Goal: Task Accomplishment & Management: Use online tool/utility

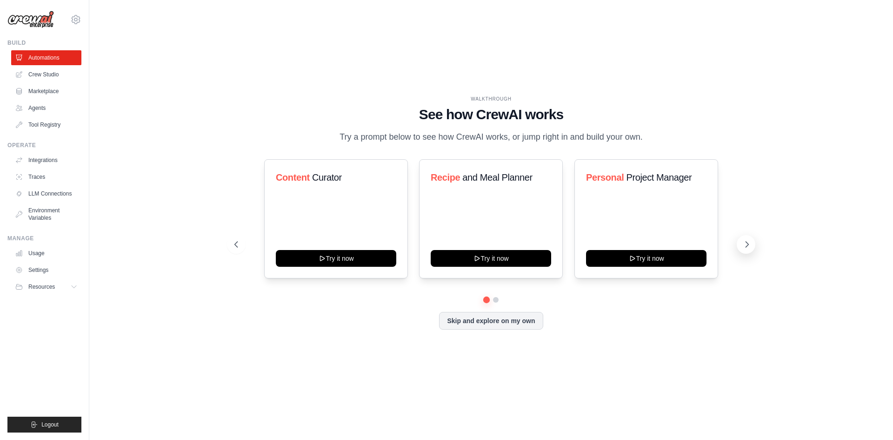
click at [749, 254] on button at bounding box center [746, 244] width 19 height 19
click at [476, 327] on button "Skip and explore on my own" at bounding box center [491, 320] width 104 height 18
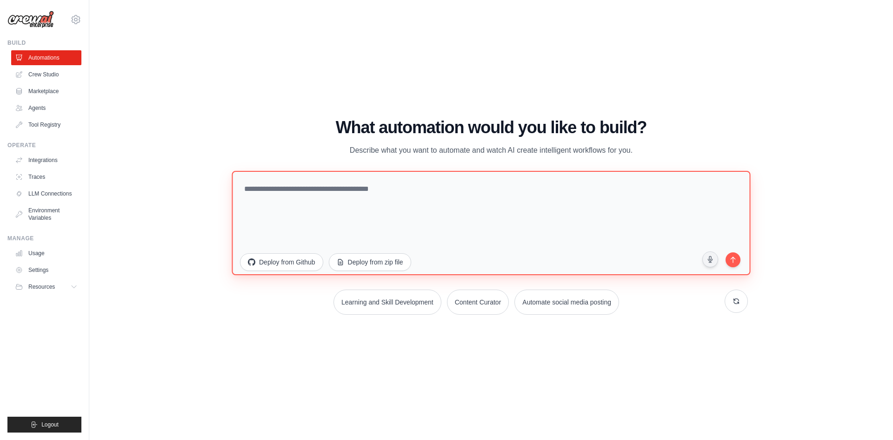
click at [326, 193] on textarea at bounding box center [491, 222] width 519 height 104
click at [278, 192] on textarea at bounding box center [491, 222] width 519 height 104
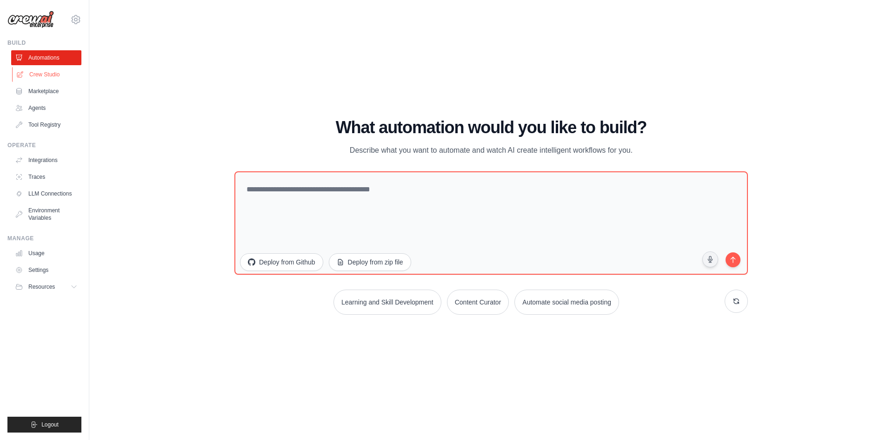
click at [50, 78] on link "Crew Studio" at bounding box center [47, 74] width 70 height 15
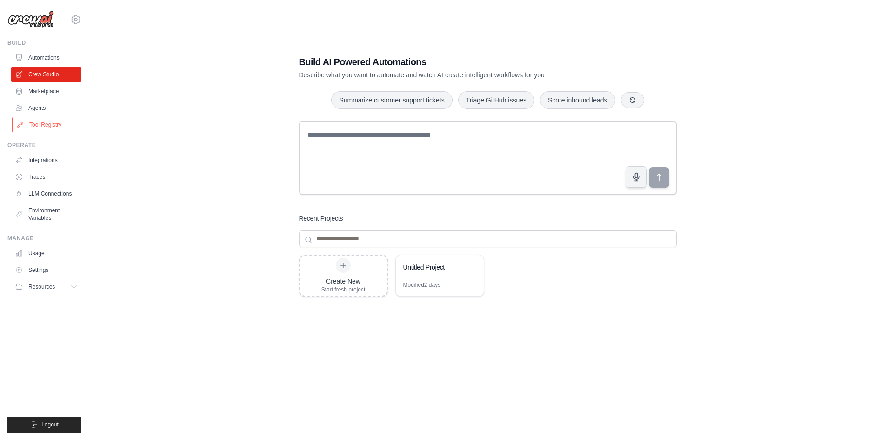
click at [42, 126] on link "Tool Registry" at bounding box center [47, 124] width 70 height 15
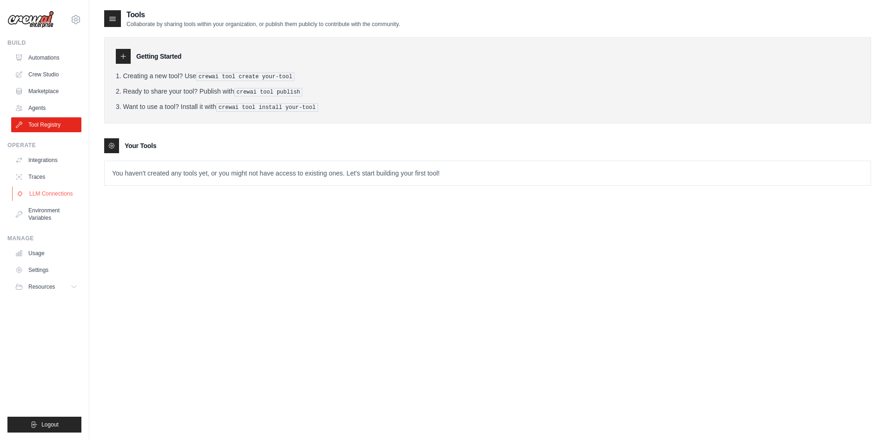
click at [55, 193] on link "LLM Connections" at bounding box center [47, 193] width 70 height 15
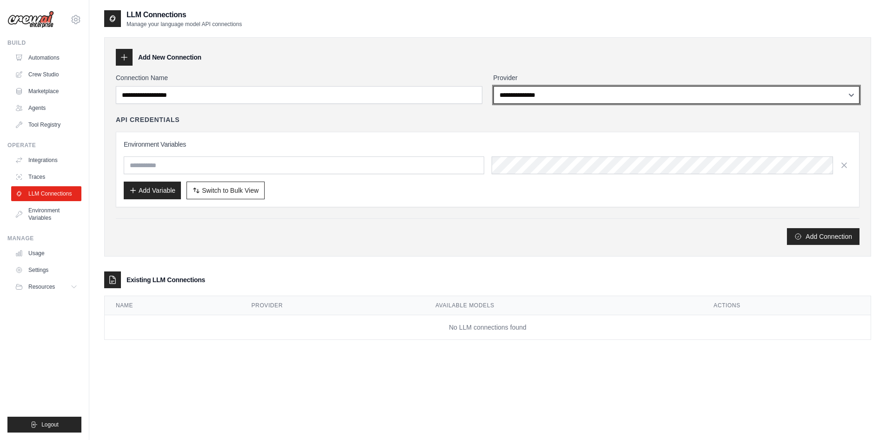
click at [641, 91] on select "**********" at bounding box center [677, 95] width 367 height 18
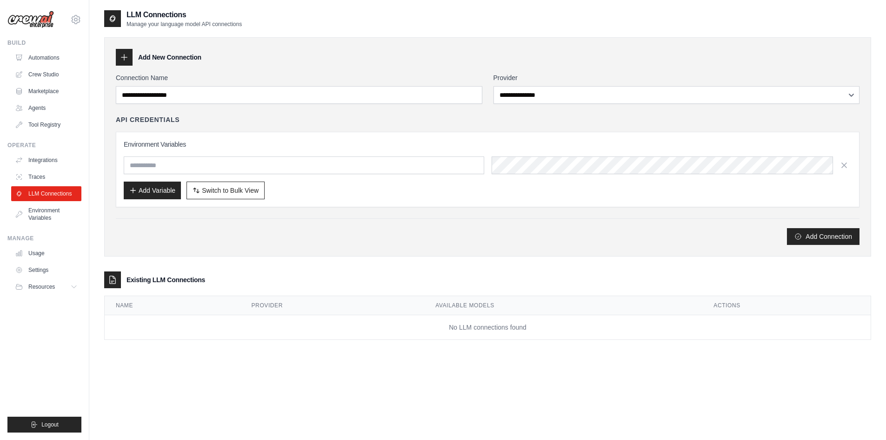
click at [416, 249] on div "**********" at bounding box center [487, 146] width 767 height 219
click at [35, 78] on link "Crew Studio" at bounding box center [47, 74] width 70 height 15
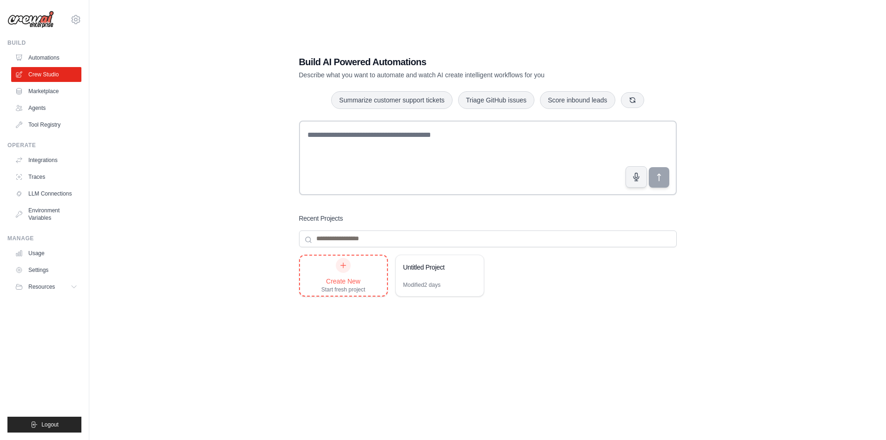
click at [349, 282] on div "Create New" at bounding box center [344, 280] width 44 height 9
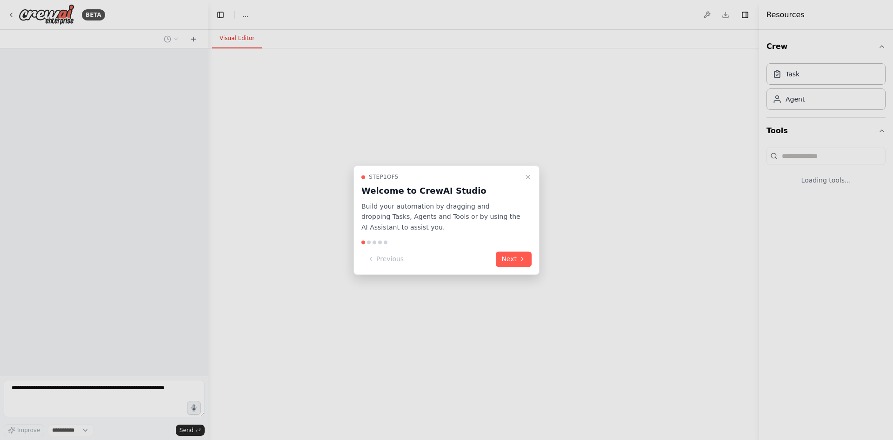
select select "****"
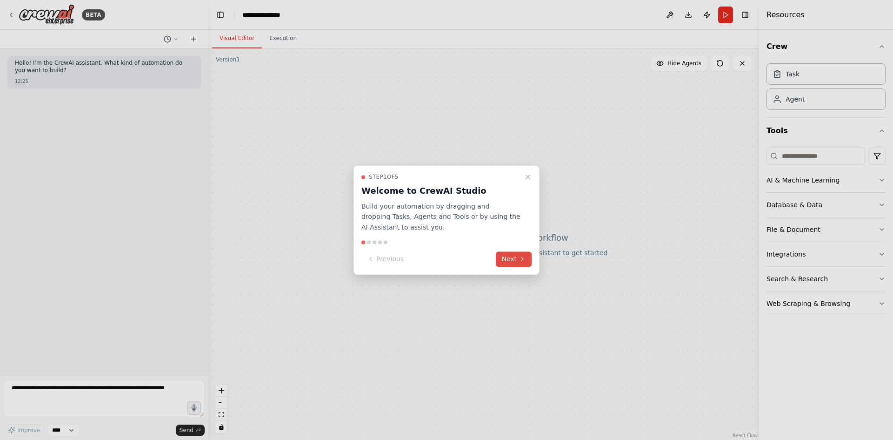
click at [521, 256] on icon at bounding box center [522, 258] width 7 height 7
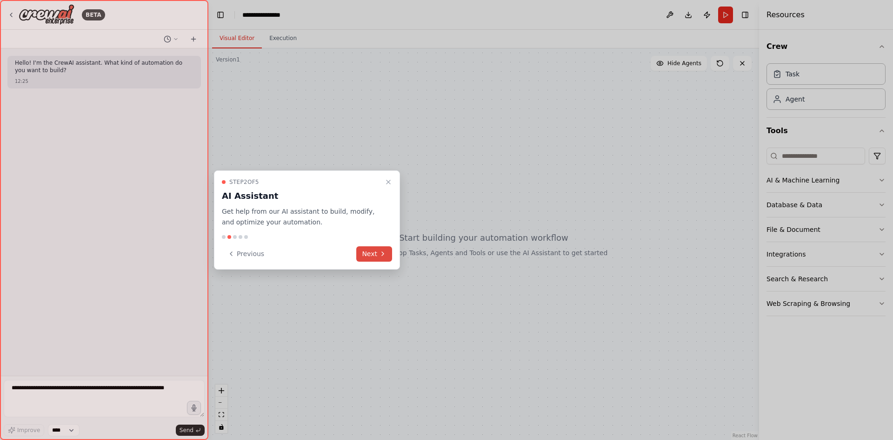
click at [386, 251] on icon at bounding box center [382, 253] width 7 height 7
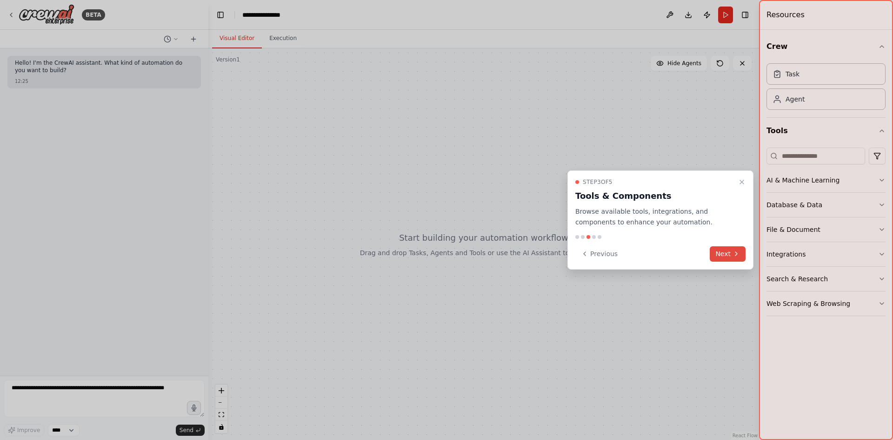
click at [732, 253] on button "Next" at bounding box center [728, 253] width 36 height 15
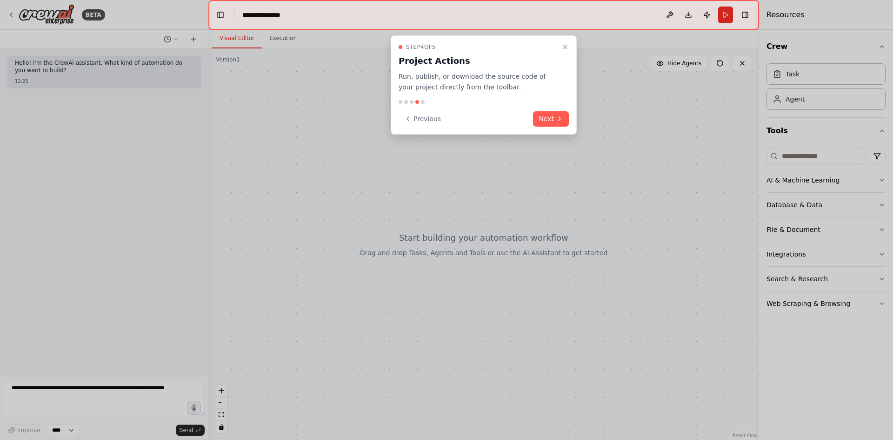
click at [550, 118] on button "Next" at bounding box center [551, 118] width 36 height 15
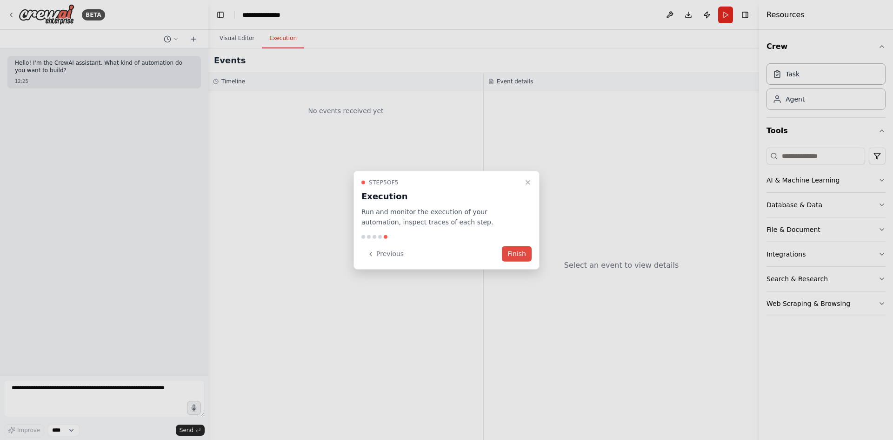
click at [512, 258] on button "Finish" at bounding box center [517, 253] width 30 height 15
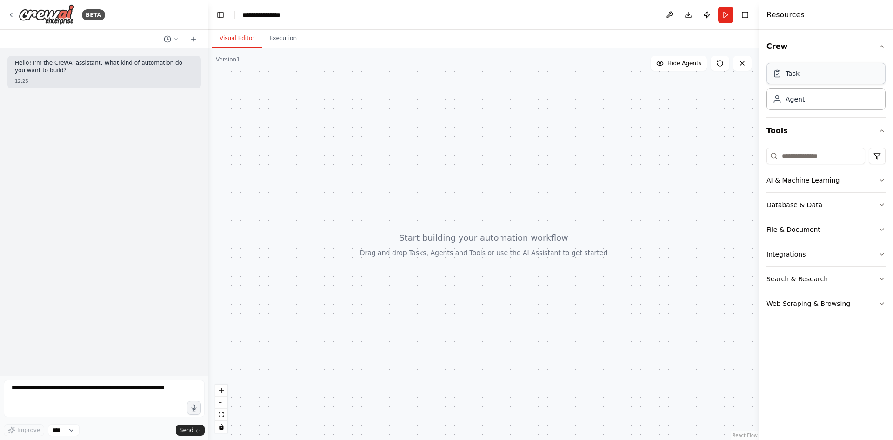
click at [814, 77] on div "Task" at bounding box center [826, 73] width 119 height 21
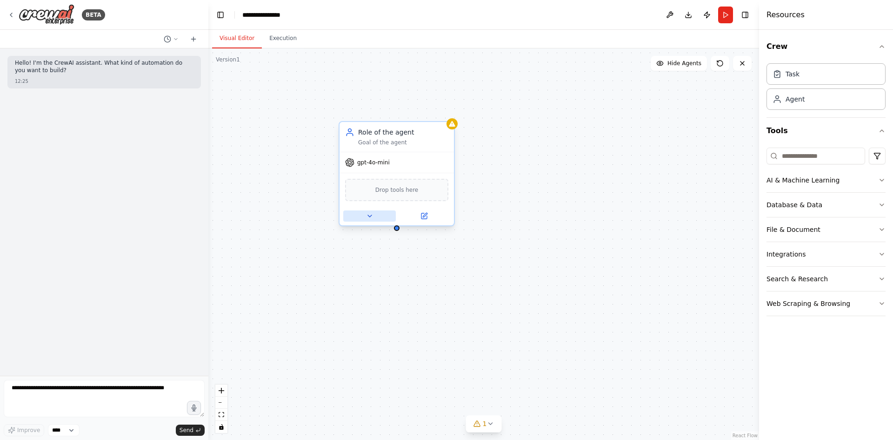
click at [373, 215] on icon at bounding box center [369, 215] width 7 height 7
drag, startPoint x: 372, startPoint y: 160, endPoint x: 370, endPoint y: 165, distance: 5.9
click at [372, 161] on span "gpt-4o-mini" at bounding box center [373, 162] width 33 height 7
click at [370, 167] on div "gpt-4o-mini" at bounding box center [397, 162] width 114 height 20
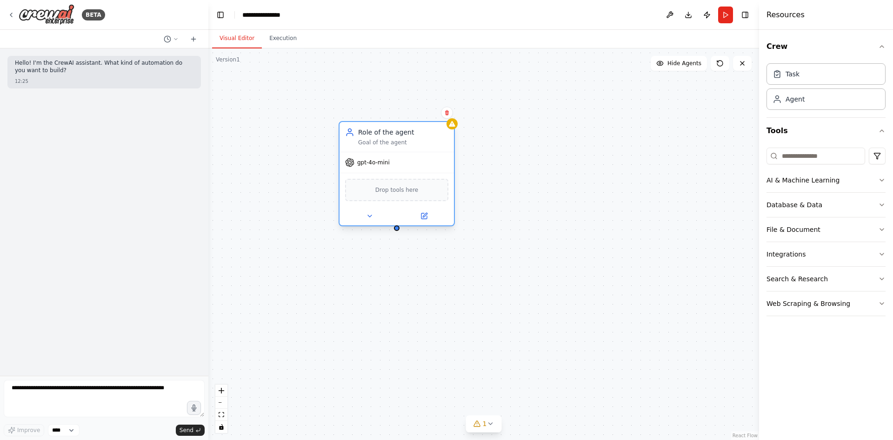
click at [370, 167] on div "gpt-4o-mini" at bounding box center [397, 162] width 114 height 20
drag, startPoint x: 370, startPoint y: 167, endPoint x: 582, endPoint y: 153, distance: 212.7
click at [581, 154] on div "Role of the agent Goal of the agent gpt-4o-mini Drop tools here" at bounding box center [483, 243] width 551 height 391
click at [394, 144] on div "Goal of the agent" at bounding box center [404, 142] width 90 height 7
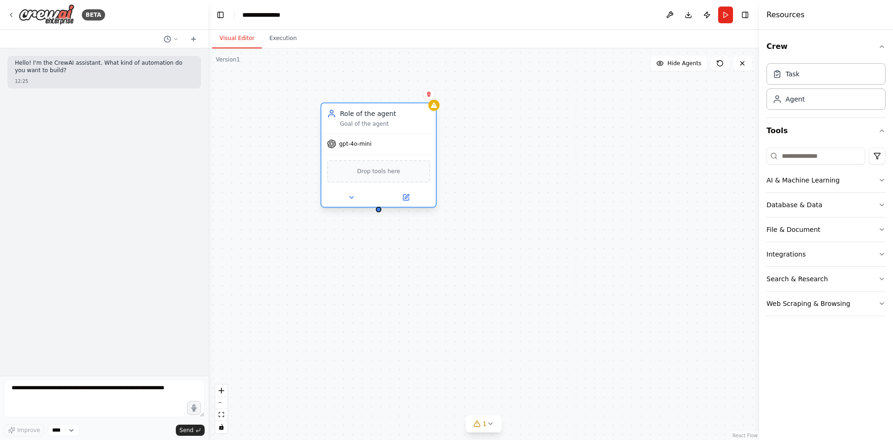
drag, startPoint x: 403, startPoint y: 133, endPoint x: 381, endPoint y: 114, distance: 29.0
click at [381, 114] on div "Role of the agent" at bounding box center [385, 113] width 90 height 9
click at [413, 198] on button at bounding box center [406, 197] width 53 height 11
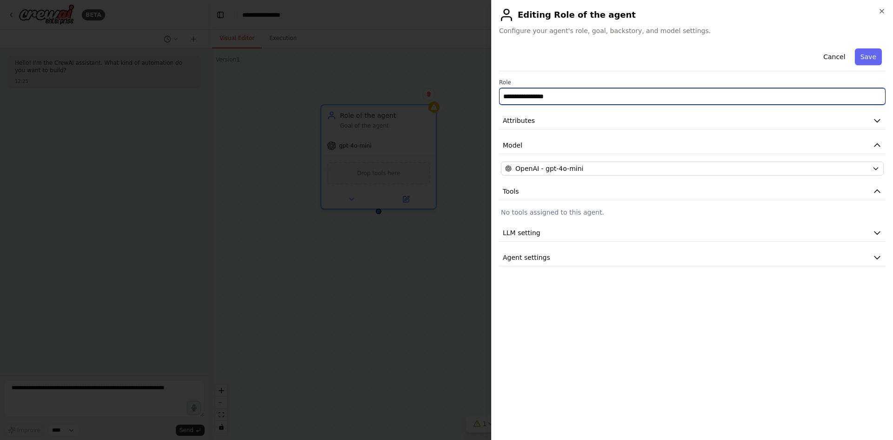
click at [544, 99] on input "**********" at bounding box center [692, 96] width 387 height 17
drag, startPoint x: 575, startPoint y: 94, endPoint x: 484, endPoint y: 94, distance: 91.2
click at [484, 94] on body "**********" at bounding box center [446, 220] width 893 height 440
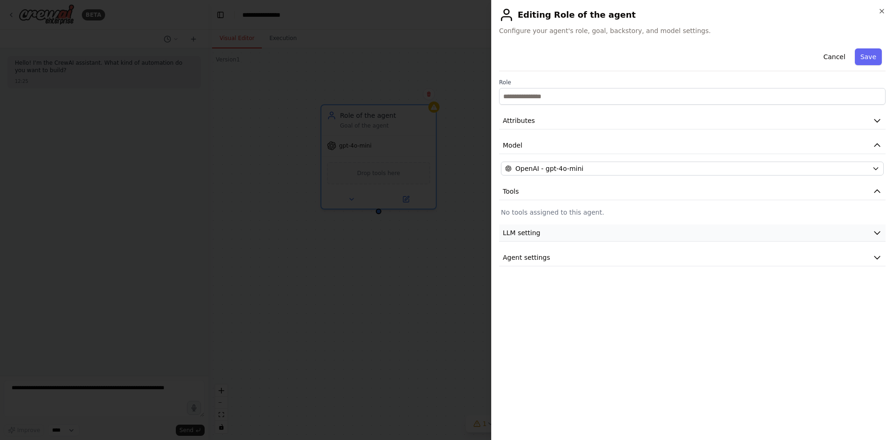
click at [537, 234] on span "LLM setting" at bounding box center [522, 232] width 38 height 9
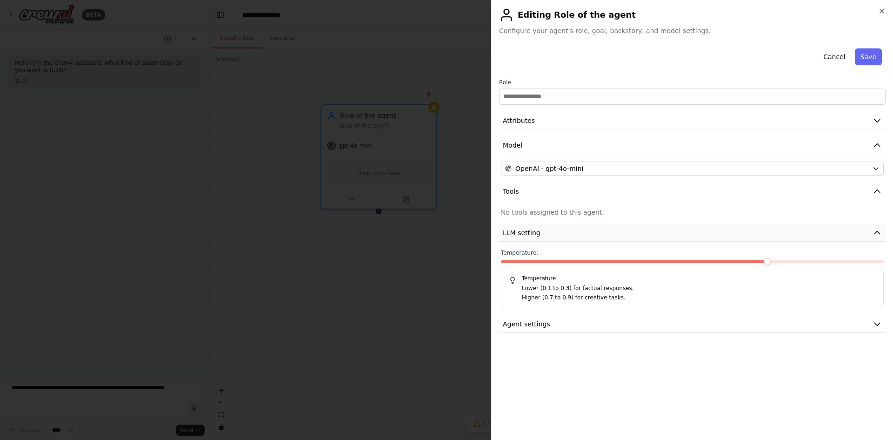
click at [537, 234] on span "LLM setting" at bounding box center [522, 232] width 38 height 9
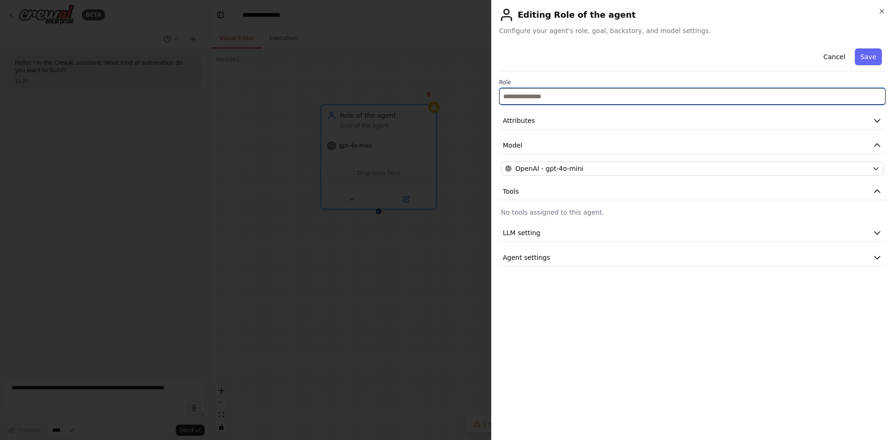
click at [552, 98] on input "text" at bounding box center [692, 96] width 387 height 17
click at [567, 93] on input "text" at bounding box center [692, 96] width 387 height 17
paste input "**********"
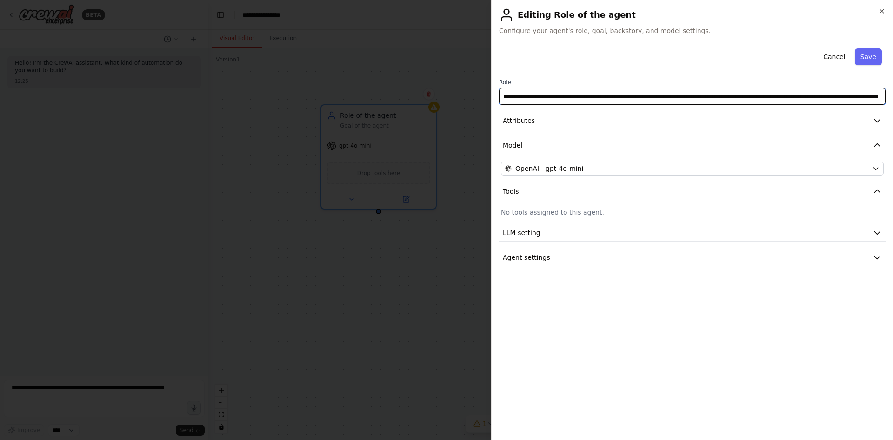
scroll to position [0, 72]
type input "**********"
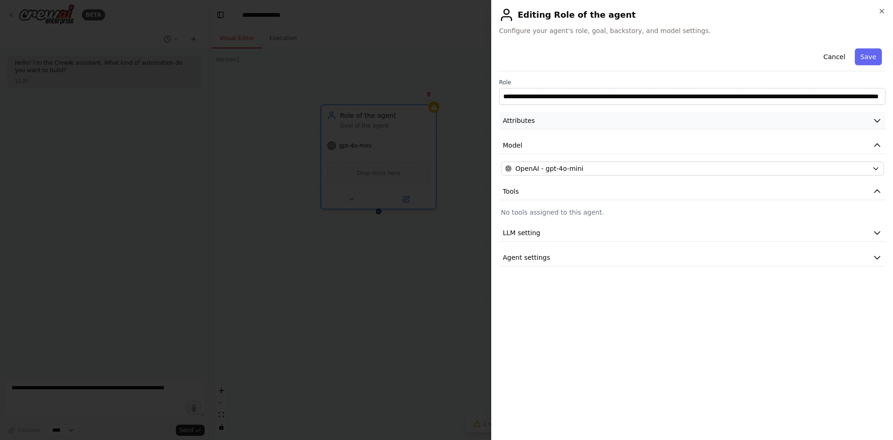
scroll to position [0, 0]
click at [881, 124] on icon "button" at bounding box center [877, 120] width 9 height 9
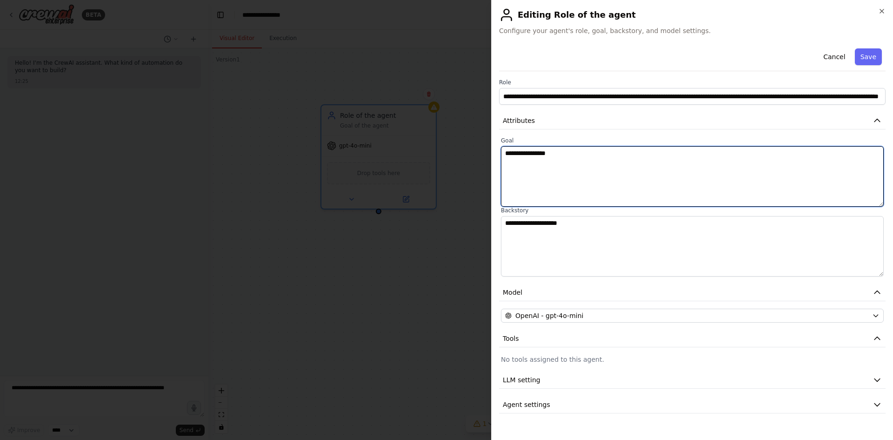
click at [573, 150] on textarea "**********" at bounding box center [692, 176] width 383 height 60
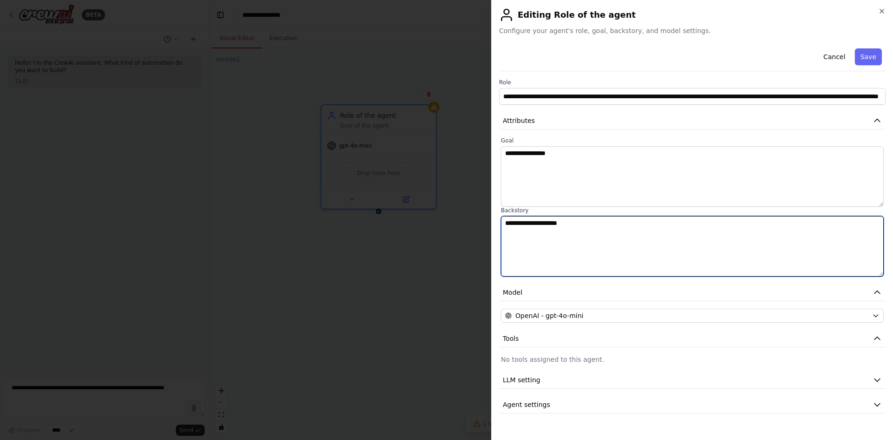
click at [549, 228] on textarea "**********" at bounding box center [692, 246] width 383 height 60
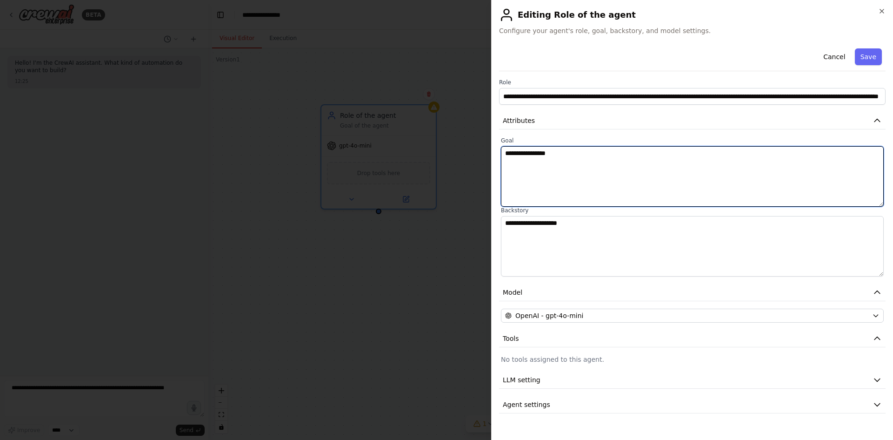
drag, startPoint x: 566, startPoint y: 151, endPoint x: 526, endPoint y: 155, distance: 40.7
click at [488, 151] on body "**********" at bounding box center [446, 220] width 893 height 440
paste textarea "**********"
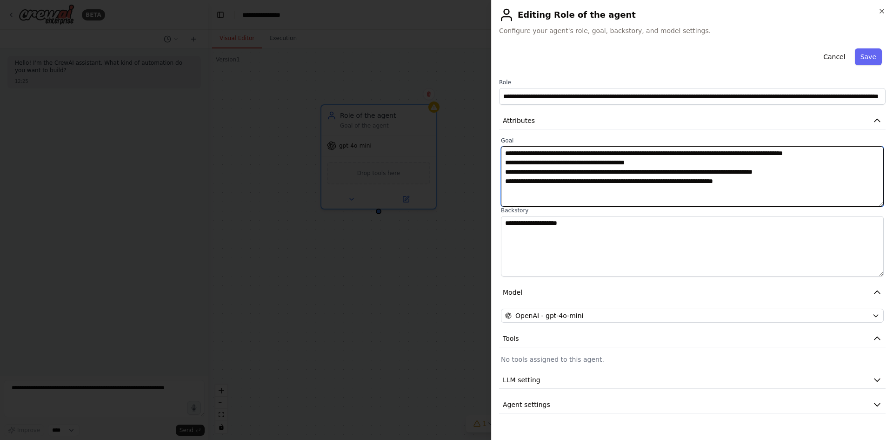
click at [506, 161] on textarea "**********" at bounding box center [692, 176] width 383 height 60
type textarea "**********"
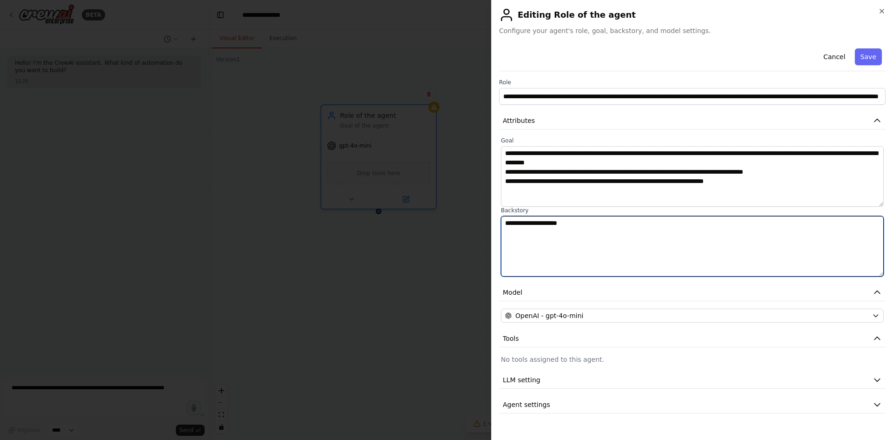
click at [537, 240] on textarea "**********" at bounding box center [692, 246] width 383 height 60
drag, startPoint x: 600, startPoint y: 225, endPoint x: 455, endPoint y: 223, distance: 144.7
click at [450, 216] on body "**********" at bounding box center [446, 220] width 893 height 440
paste textarea "**********"
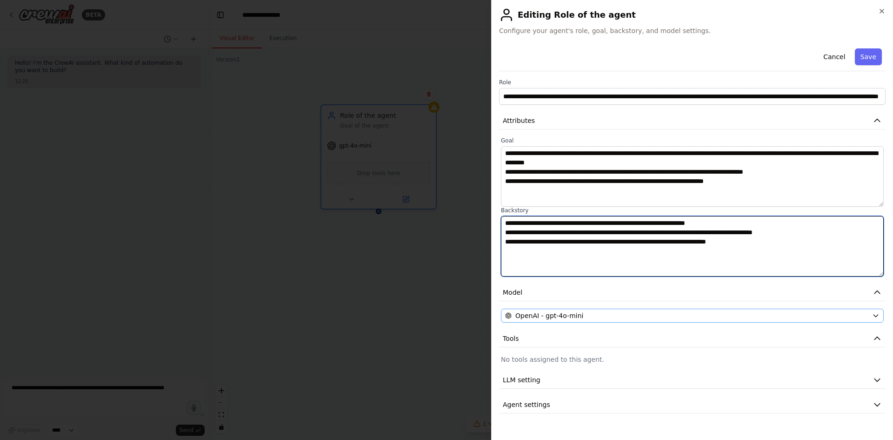
type textarea "**********"
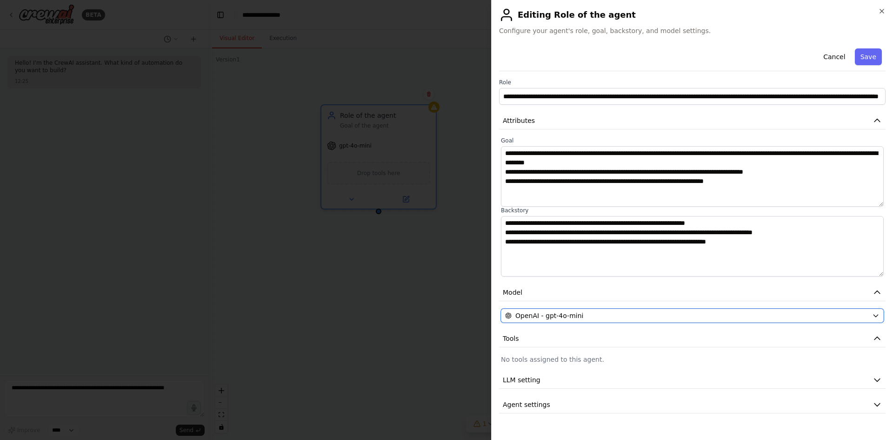
click at [798, 312] on div "OpenAI - gpt-4o-mini" at bounding box center [686, 315] width 363 height 9
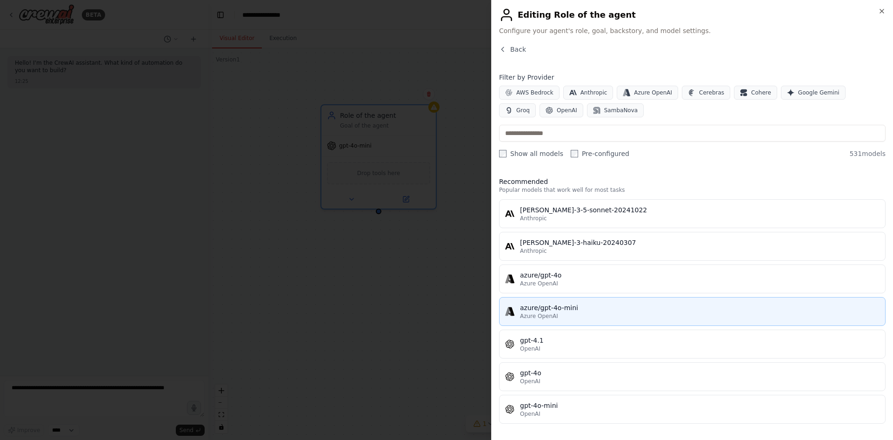
click at [559, 311] on div "azure/gpt-4o-mini" at bounding box center [700, 307] width 360 height 9
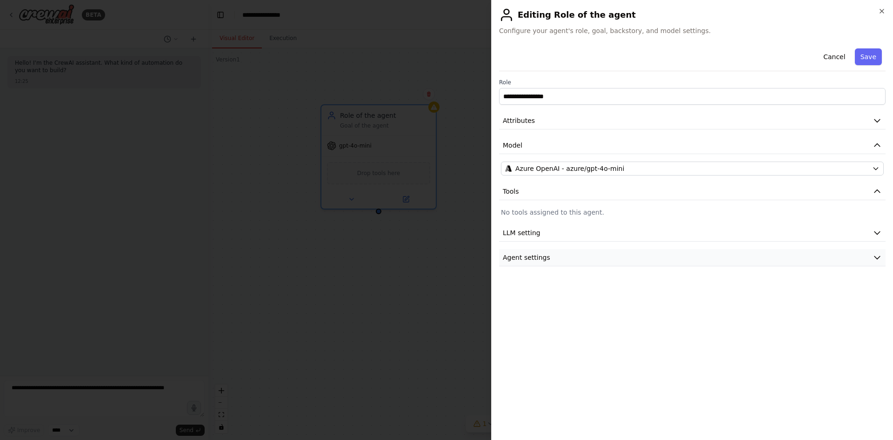
click at [531, 260] on span "Agent settings" at bounding box center [526, 257] width 47 height 9
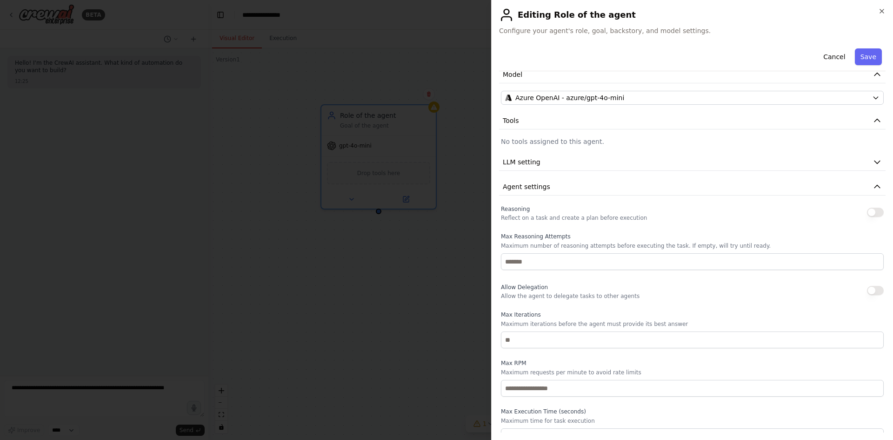
scroll to position [83, 0]
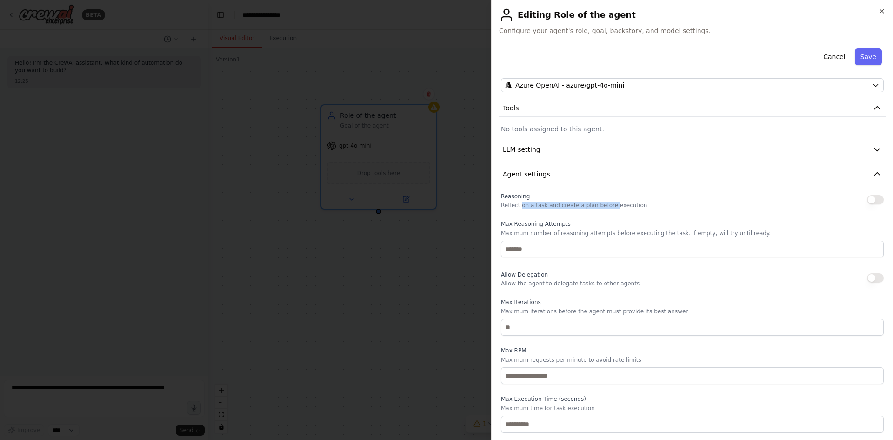
drag, startPoint x: 520, startPoint y: 206, endPoint x: 598, endPoint y: 206, distance: 78.2
click at [604, 206] on p "Reflect on a task and create a plan before execution" at bounding box center [574, 204] width 146 height 7
click at [637, 204] on div "Reasoning Reflect on a task and create a plan before execution" at bounding box center [692, 199] width 383 height 19
click at [868, 201] on button "button" at bounding box center [875, 199] width 17 height 9
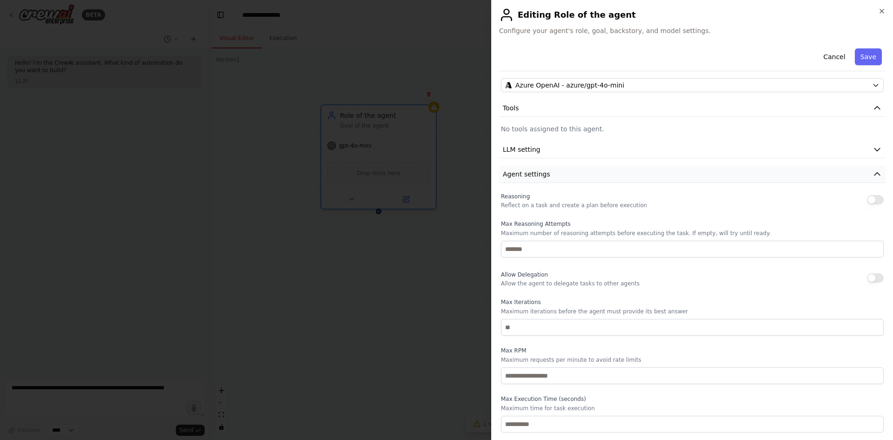
click at [550, 169] on button "Agent settings" at bounding box center [692, 174] width 387 height 17
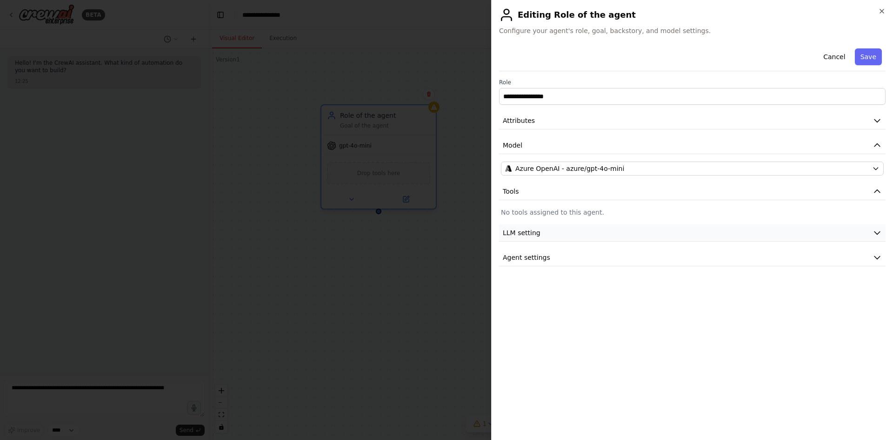
click at [559, 232] on button "LLM setting" at bounding box center [692, 232] width 387 height 17
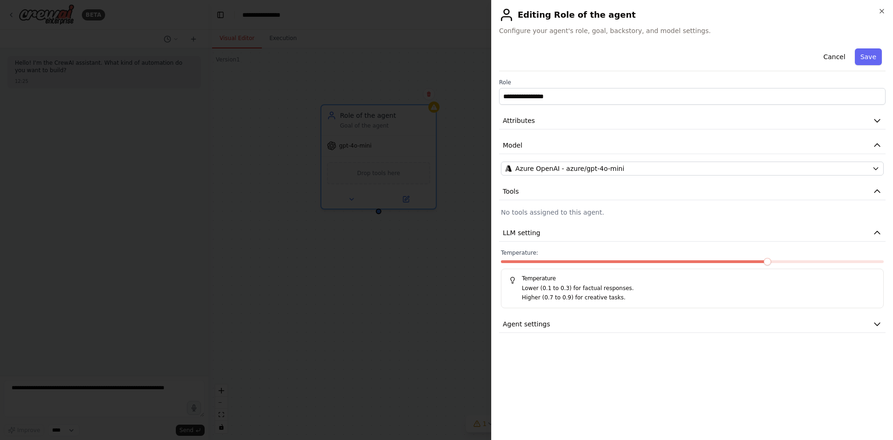
click at [572, 291] on p "Lower (0.1 to 0.3) for factual responses." at bounding box center [699, 288] width 354 height 9
click at [534, 328] on span "Agent settings" at bounding box center [526, 323] width 47 height 9
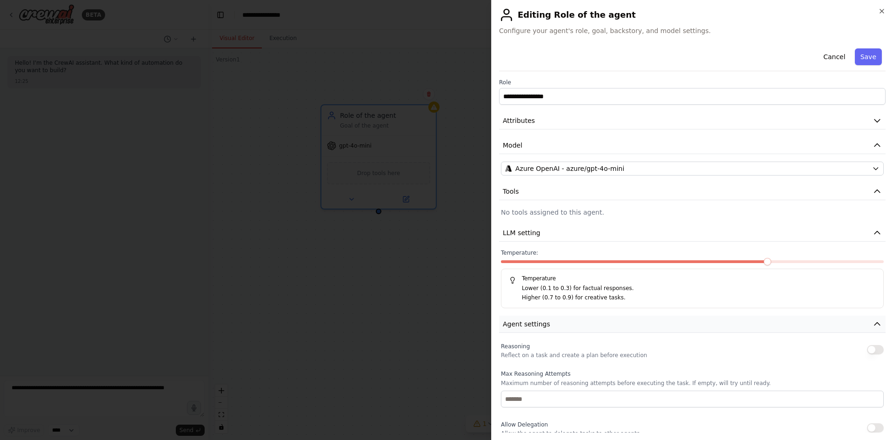
click at [534, 328] on span "Agent settings" at bounding box center [526, 323] width 47 height 9
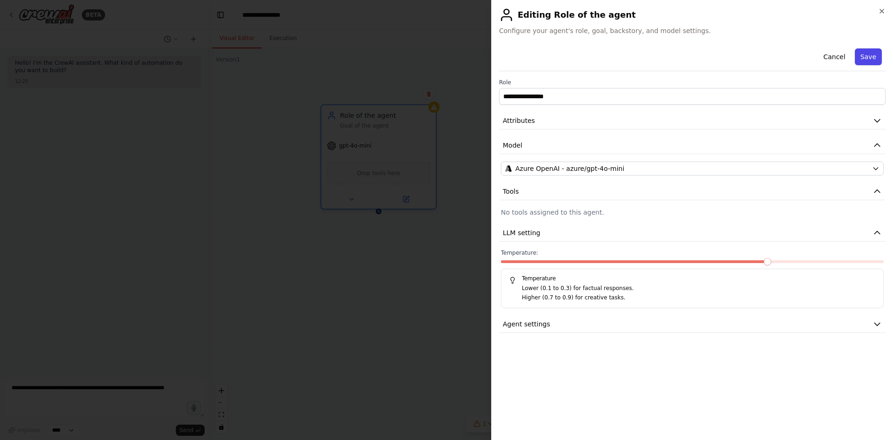
click at [868, 52] on button "Save" at bounding box center [868, 56] width 27 height 17
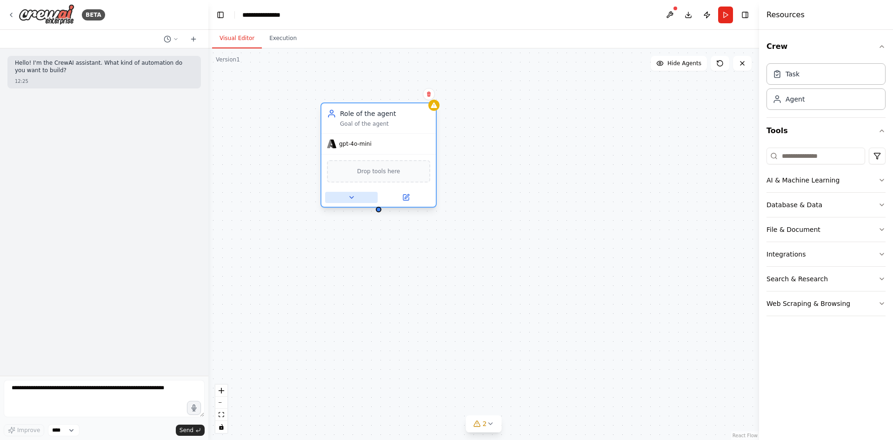
click at [351, 196] on icon at bounding box center [352, 197] width 4 height 2
click at [351, 199] on icon at bounding box center [351, 197] width 7 height 7
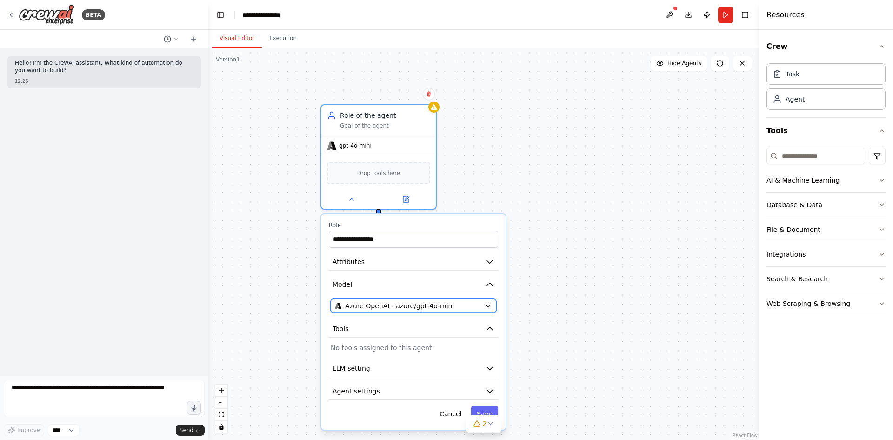
click at [430, 311] on button "Azure OpenAI - azure/gpt-4o-mini" at bounding box center [414, 306] width 166 height 14
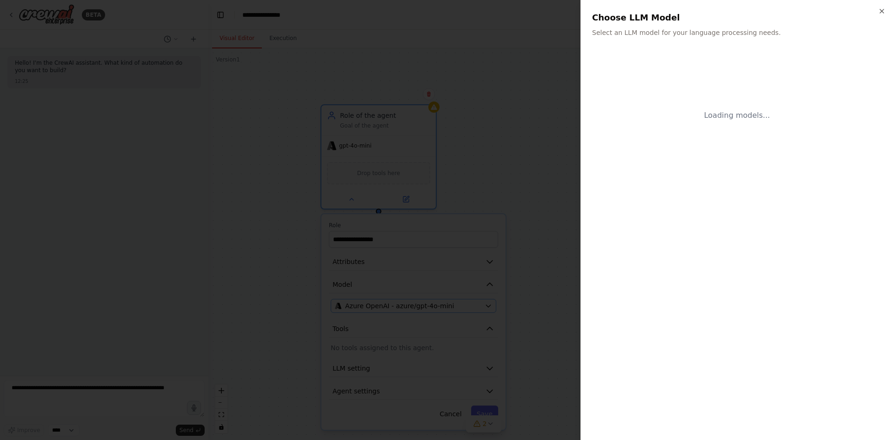
click at [446, 305] on div at bounding box center [446, 220] width 893 height 440
click at [881, 7] on body "**********" at bounding box center [446, 220] width 893 height 440
click at [881, 7] on icon "button" at bounding box center [881, 10] width 7 height 7
click at [883, 10] on icon "button" at bounding box center [881, 10] width 7 height 7
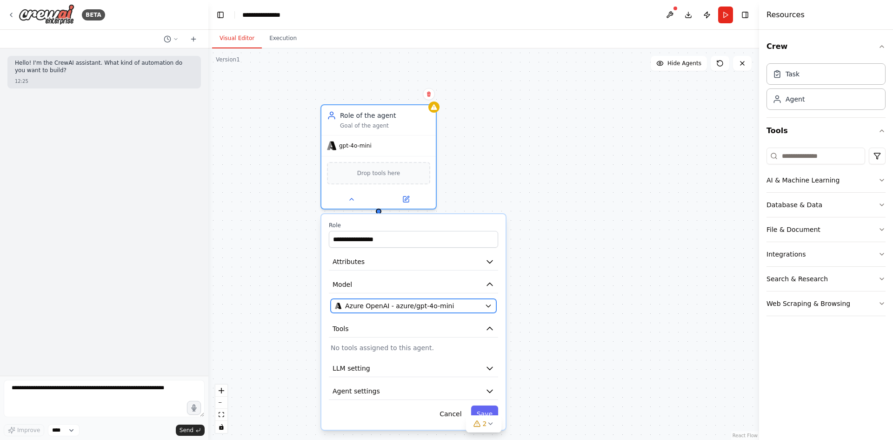
click at [489, 307] on icon "button" at bounding box center [488, 306] width 4 height 2
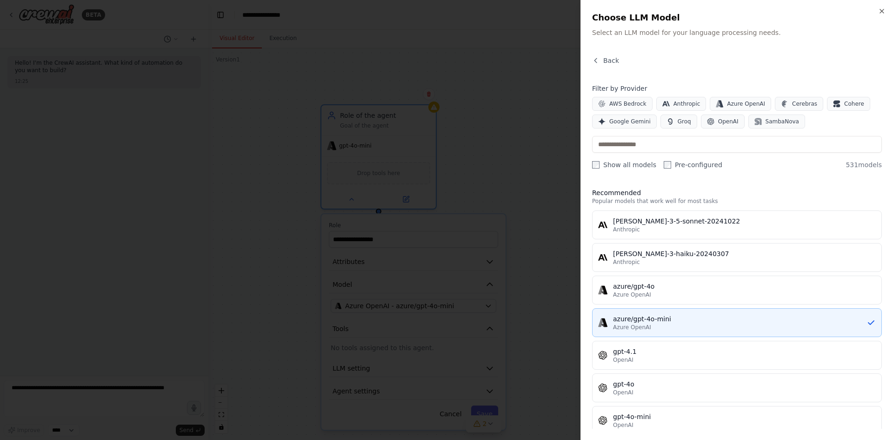
click at [653, 320] on div "azure/gpt-4o-mini" at bounding box center [740, 318] width 254 height 9
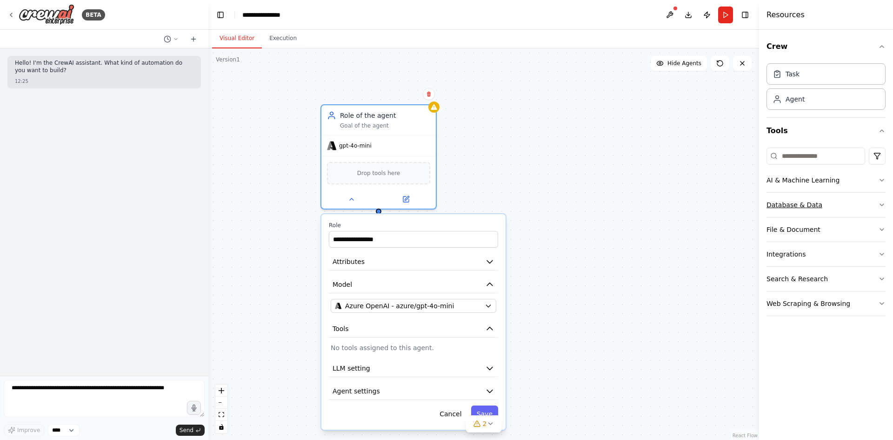
click at [814, 210] on button "Database & Data" at bounding box center [826, 205] width 119 height 24
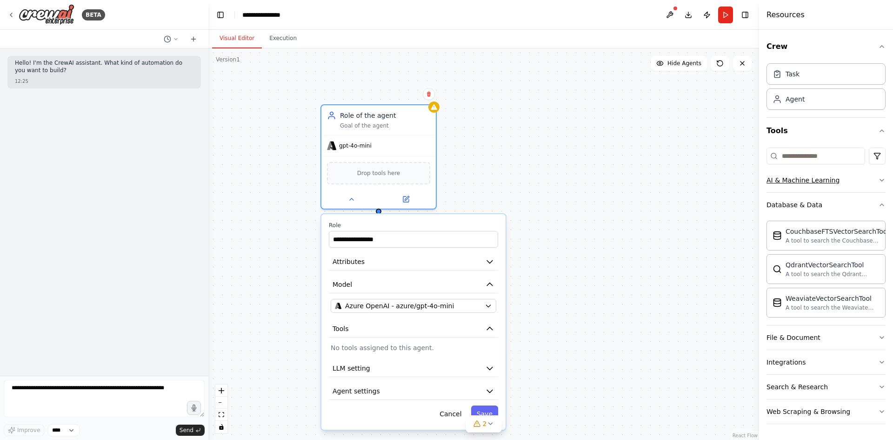
click at [873, 183] on button "AI & Machine Learning" at bounding box center [826, 180] width 119 height 24
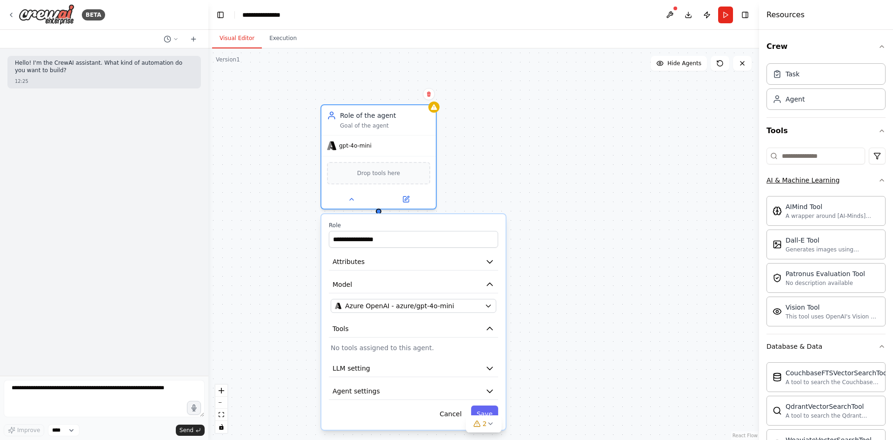
click at [878, 181] on icon "button" at bounding box center [881, 179] width 7 height 7
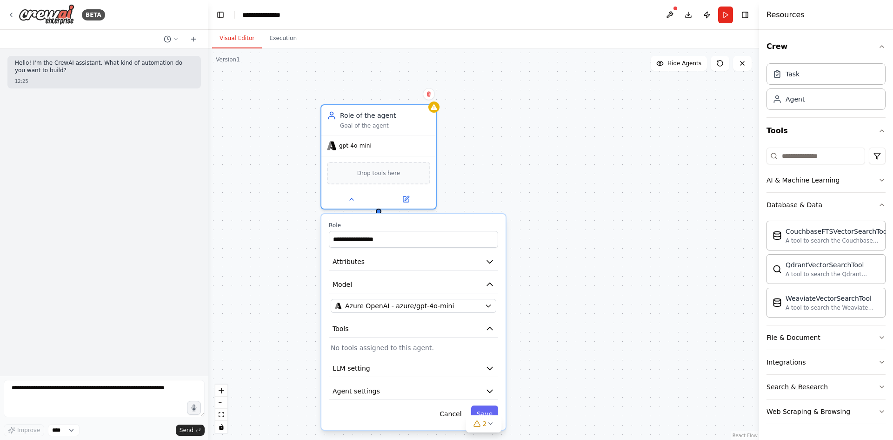
click at [877, 385] on button "Search & Research" at bounding box center [826, 387] width 119 height 24
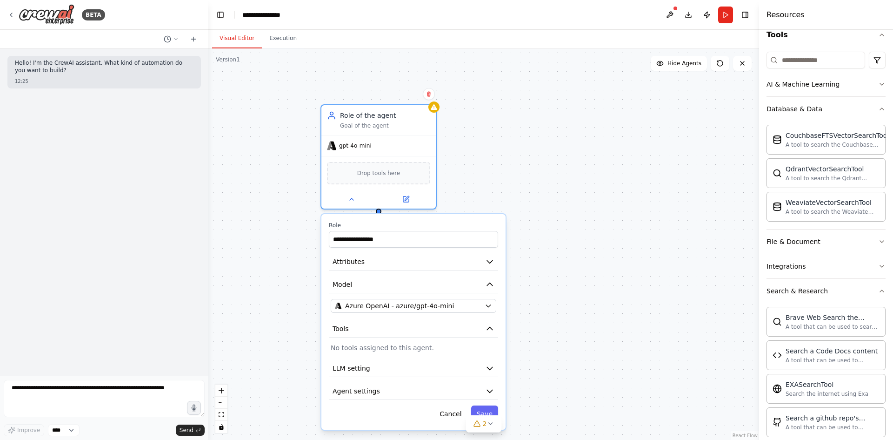
scroll to position [93, 0]
click at [878, 295] on icon "button" at bounding box center [881, 293] width 7 height 7
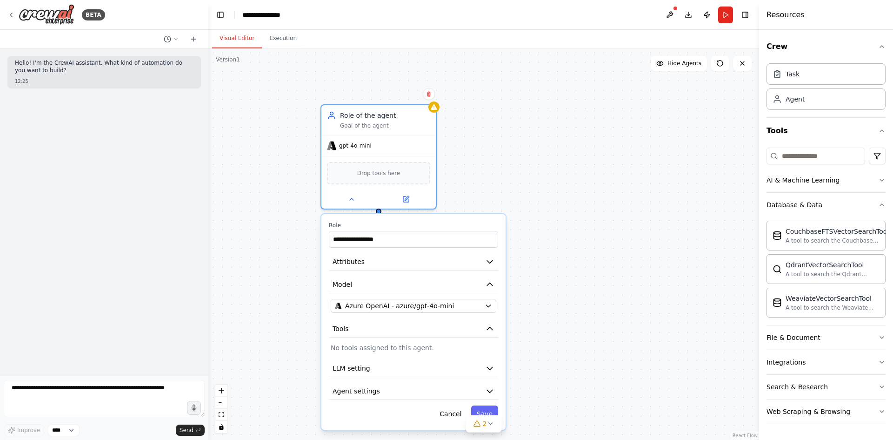
drag, startPoint x: 569, startPoint y: 182, endPoint x: 549, endPoint y: 233, distance: 54.5
click at [569, 182] on div "**********" at bounding box center [483, 243] width 551 height 391
click at [484, 409] on button "Save" at bounding box center [484, 413] width 27 height 17
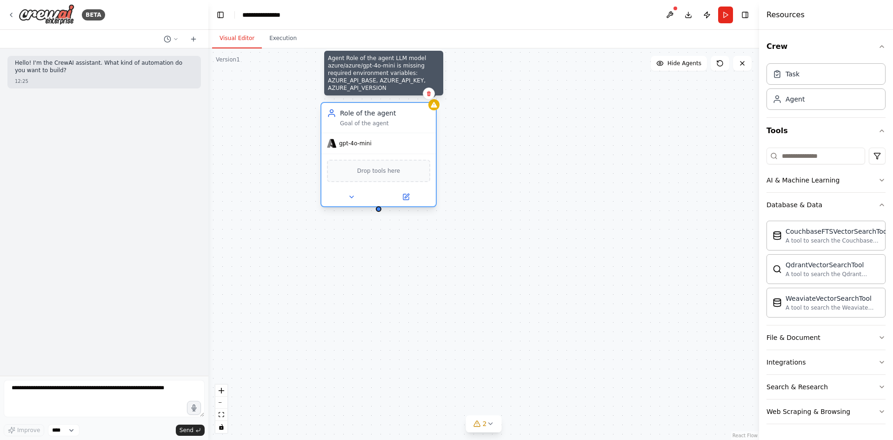
click at [435, 108] on icon at bounding box center [433, 104] width 7 height 7
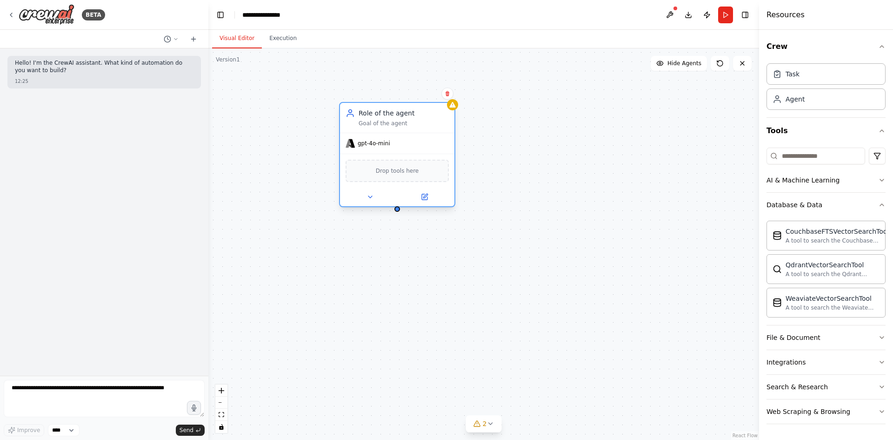
drag, startPoint x: 379, startPoint y: 176, endPoint x: 402, endPoint y: 177, distance: 23.3
click at [398, 177] on div "Drop tools here" at bounding box center [397, 171] width 103 height 22
click at [429, 201] on button at bounding box center [424, 196] width 53 height 11
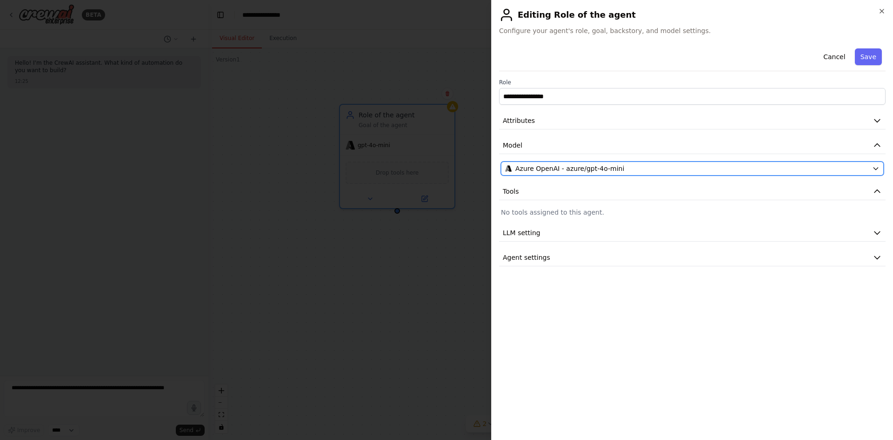
click at [875, 170] on icon "button" at bounding box center [875, 168] width 7 height 7
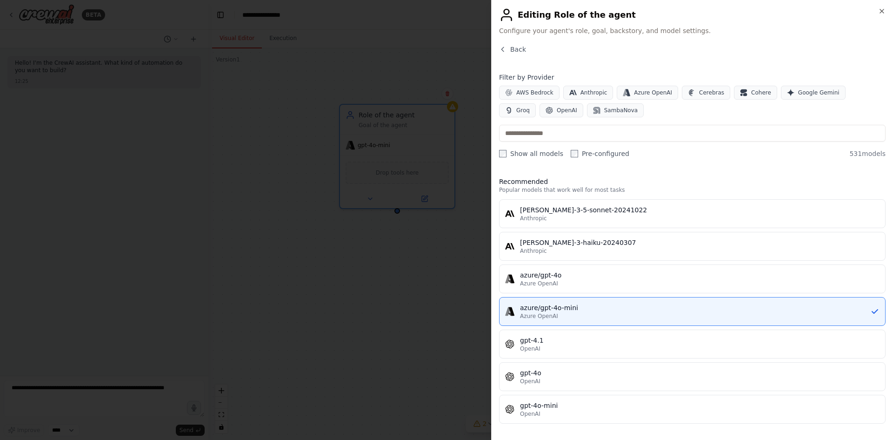
drag, startPoint x: 553, startPoint y: 310, endPoint x: 893, endPoint y: 71, distance: 416.0
click at [408, 300] on div at bounding box center [446, 220] width 893 height 440
click at [882, 12] on icon "button" at bounding box center [881, 10] width 7 height 7
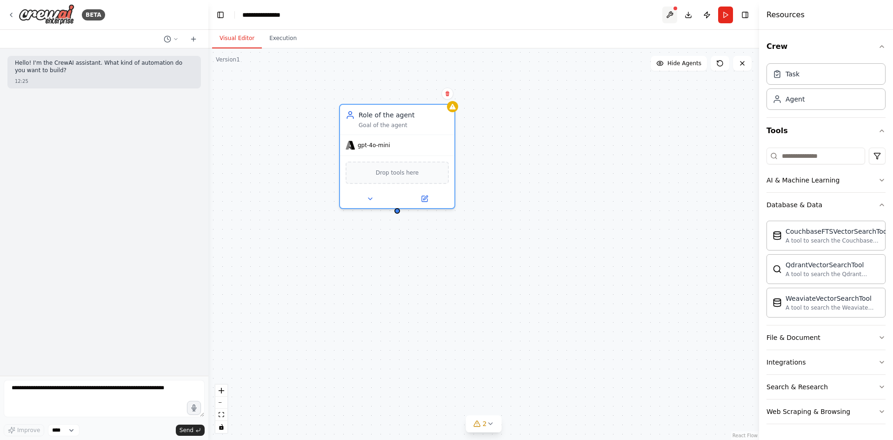
click at [673, 15] on button at bounding box center [670, 15] width 15 height 17
click at [669, 15] on body "**********" at bounding box center [446, 220] width 893 height 440
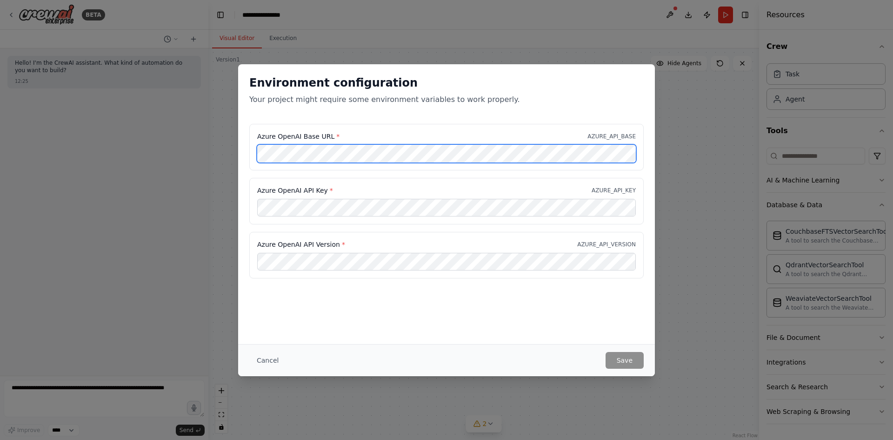
drag, startPoint x: 669, startPoint y: 15, endPoint x: 241, endPoint y: 151, distance: 449.2
click at [241, 151] on div "Azure OpenAI Base URL * AZURE_API_BASE Azure OpenAI API Key * AZURE_API_KEY Azu…" at bounding box center [446, 207] width 417 height 166
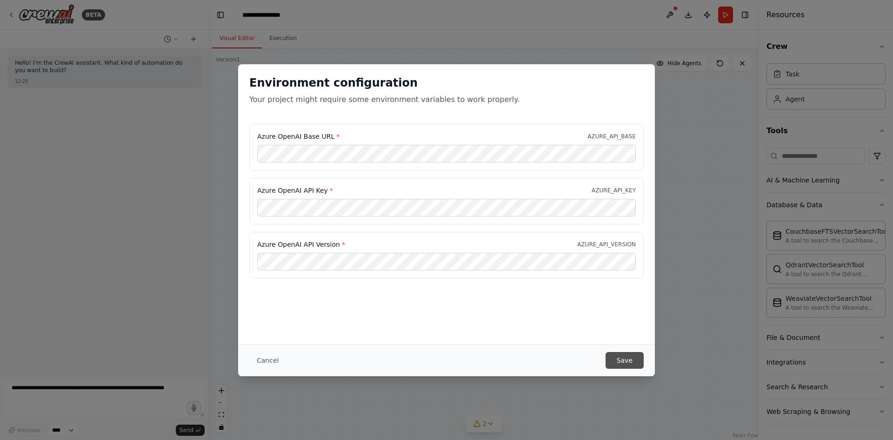
click at [624, 362] on button "Save" at bounding box center [625, 360] width 38 height 17
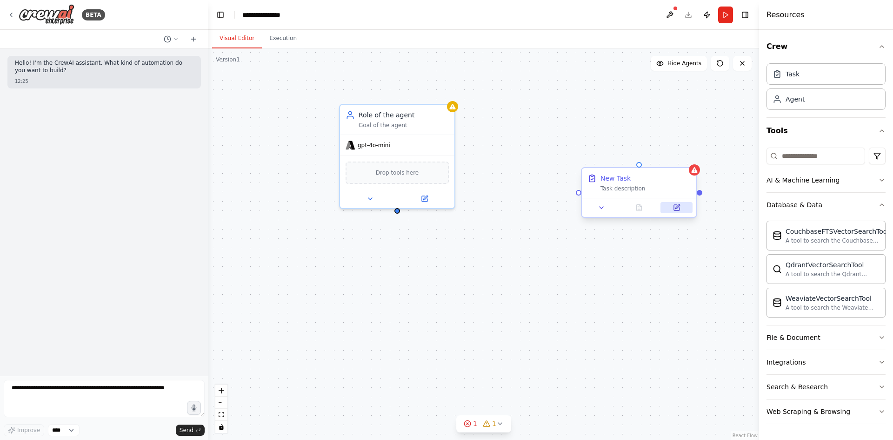
click at [675, 209] on icon at bounding box center [677, 208] width 6 height 6
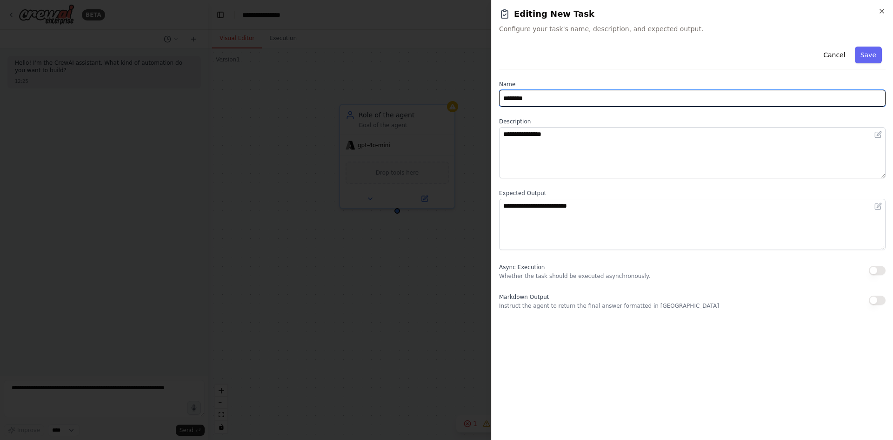
click at [563, 96] on input "********" at bounding box center [692, 98] width 387 height 17
type input "*"
paste input "**********"
type input "**********"
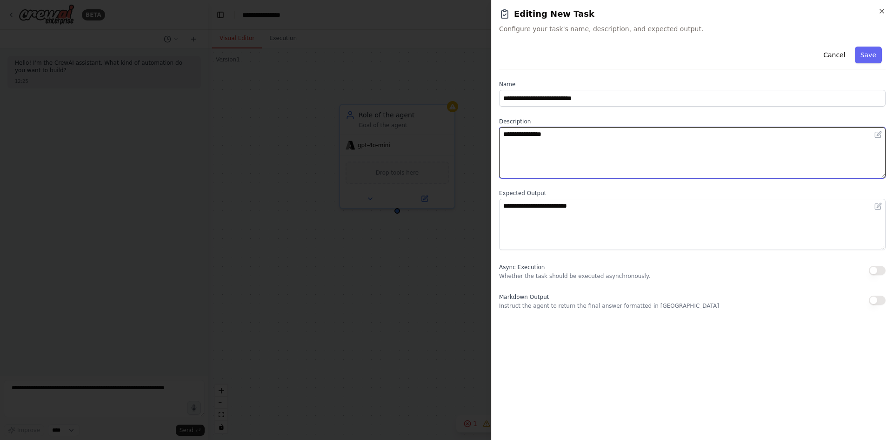
click at [557, 149] on textarea "**********" at bounding box center [692, 152] width 387 height 51
drag, startPoint x: 563, startPoint y: 133, endPoint x: 489, endPoint y: 135, distance: 74.0
click at [479, 131] on body "**********" at bounding box center [446, 220] width 893 height 440
paste textarea "**********"
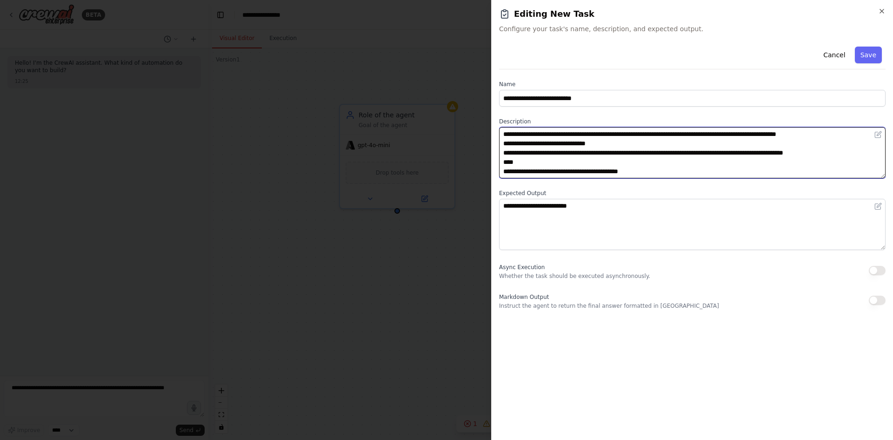
scroll to position [16, 0]
type textarea "**********"
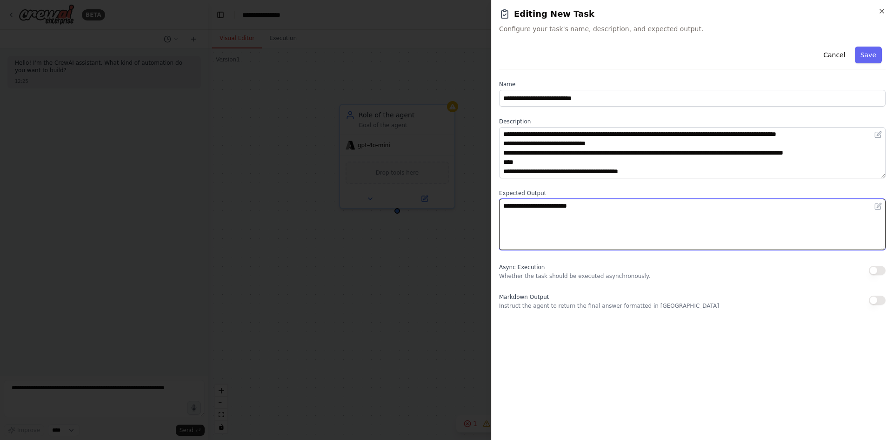
drag, startPoint x: 597, startPoint y: 205, endPoint x: 460, endPoint y: 206, distance: 137.3
click at [460, 206] on body "**********" at bounding box center [446, 220] width 893 height 440
paste textarea "**********"
type textarea "**********"
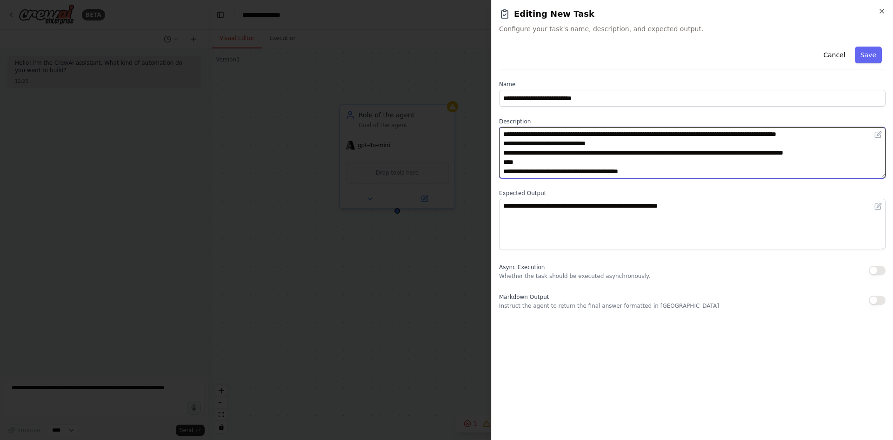
click at [523, 156] on textarea "**********" at bounding box center [692, 152] width 387 height 51
click at [658, 160] on textarea "**********" at bounding box center [692, 152] width 387 height 51
type textarea "**********"
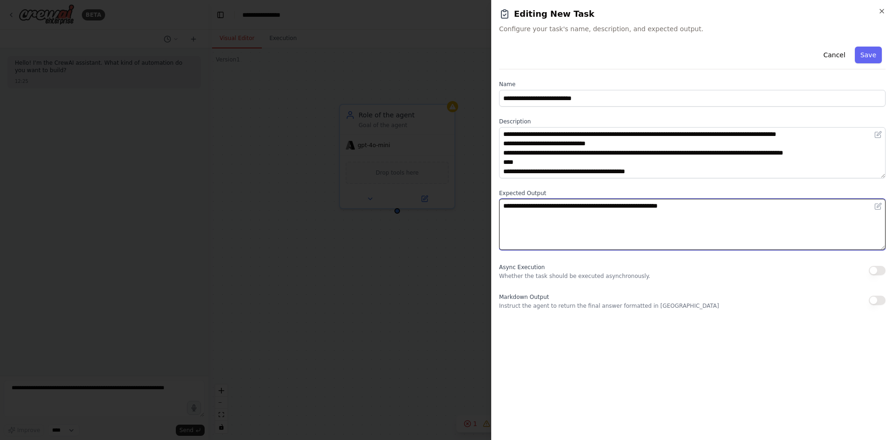
click at [544, 220] on textarea "**********" at bounding box center [692, 224] width 387 height 51
click at [743, 200] on textarea "**********" at bounding box center [692, 224] width 387 height 51
type textarea "**********"
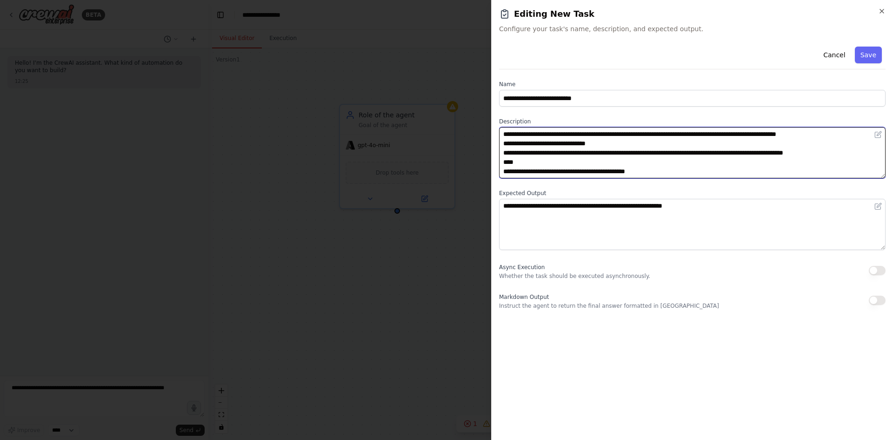
click at [629, 170] on textarea "**********" at bounding box center [692, 152] width 387 height 51
paste textarea "**********"
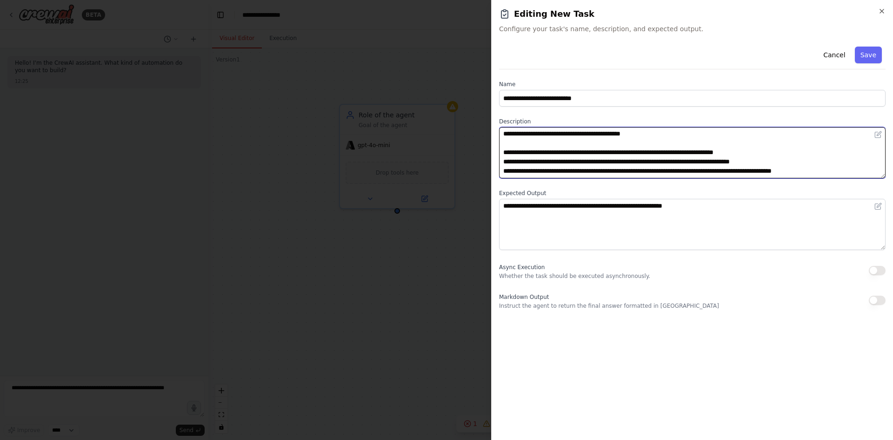
scroll to position [47, 0]
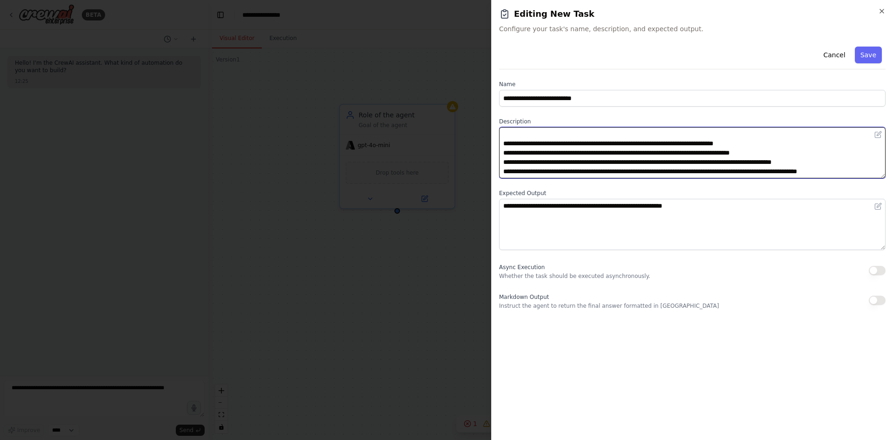
click at [508, 142] on textarea at bounding box center [692, 152] width 387 height 51
type textarea "**********"
drag, startPoint x: 509, startPoint y: 143, endPoint x: 534, endPoint y: 147, distance: 25.9
click at [509, 143] on textarea at bounding box center [692, 152] width 387 height 51
click at [506, 152] on textarea at bounding box center [692, 152] width 387 height 51
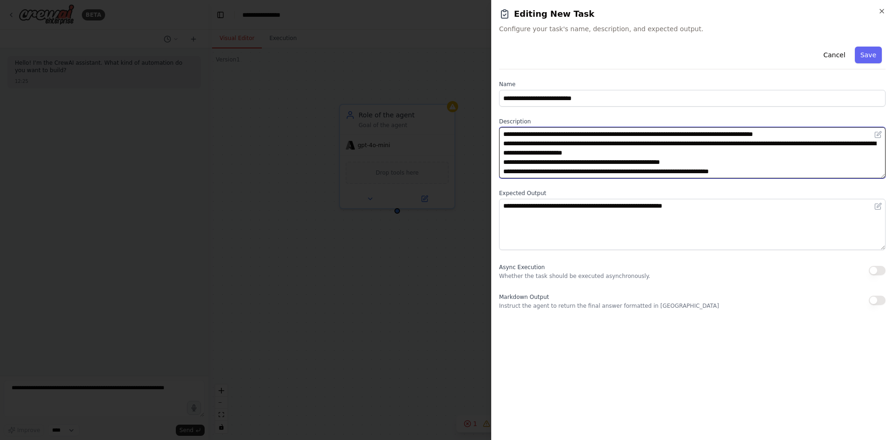
scroll to position [121, 0]
type textarea "**********"
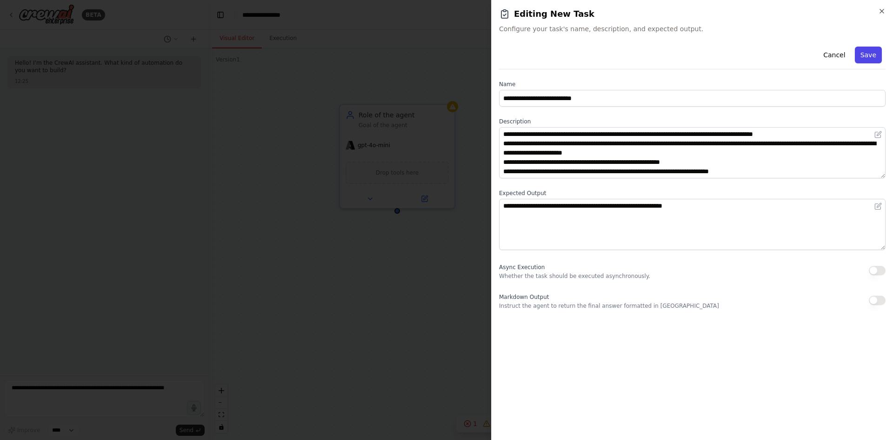
click at [868, 54] on button "Save" at bounding box center [868, 55] width 27 height 17
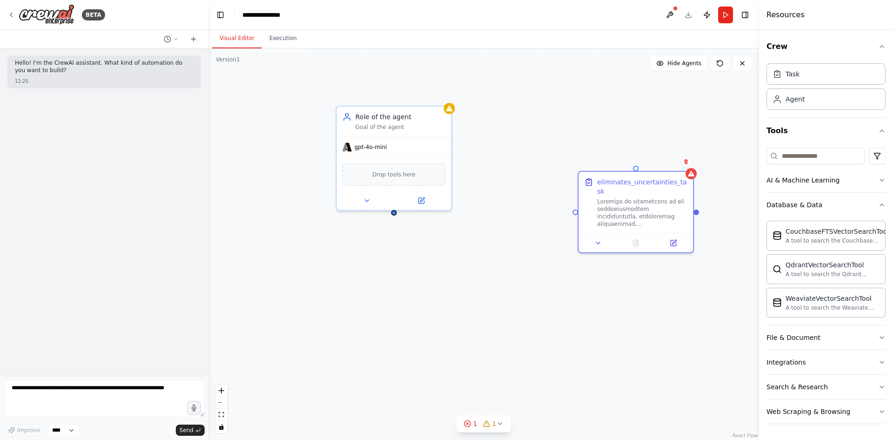
drag, startPoint x: 397, startPoint y: 215, endPoint x: 385, endPoint y: 215, distance: 12.6
click at [385, 215] on div "Role of the agent Goal of the agent gpt-4o-mini Drop tools here eliminates_unce…" at bounding box center [483, 243] width 551 height 391
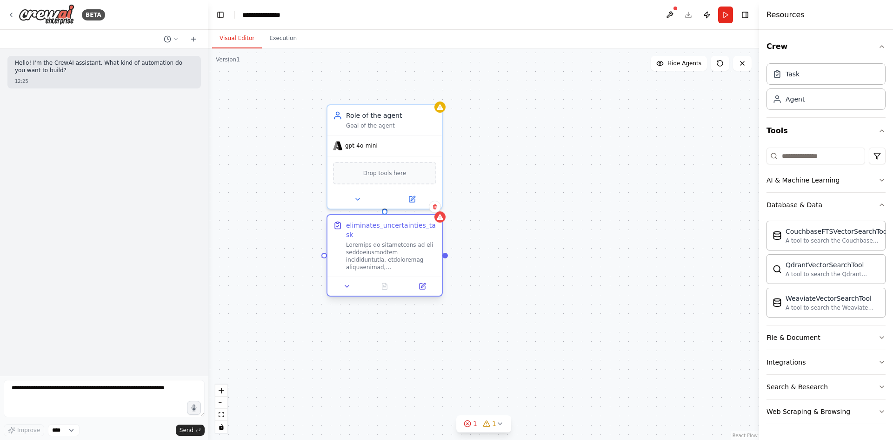
drag, startPoint x: 630, startPoint y: 168, endPoint x: 385, endPoint y: 215, distance: 248.8
click at [385, 215] on div "eliminates_uncertainties_task" at bounding box center [385, 255] width 116 height 82
click at [552, 205] on div "Role of the agent Goal of the agent gpt-4o-mini Drop tools here eliminates_unce…" at bounding box center [483, 243] width 551 height 391
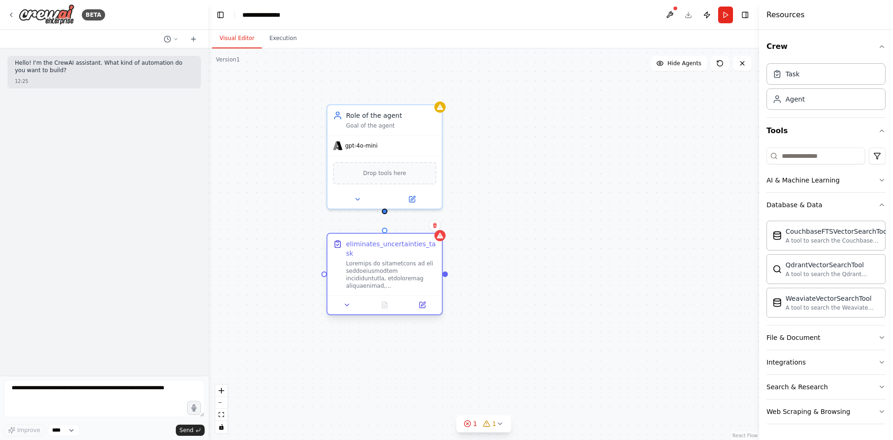
drag, startPoint x: 391, startPoint y: 252, endPoint x: 389, endPoint y: 269, distance: 17.3
click at [390, 272] on div at bounding box center [391, 275] width 90 height 30
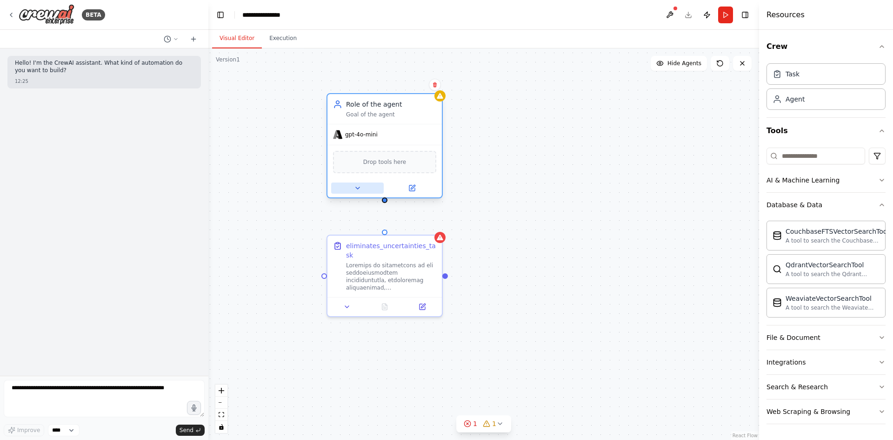
drag, startPoint x: 359, startPoint y: 197, endPoint x: 360, endPoint y: 192, distance: 4.9
click at [360, 192] on button at bounding box center [357, 187] width 53 height 11
drag, startPoint x: 621, startPoint y: 165, endPoint x: 466, endPoint y: 153, distance: 155.8
click at [619, 164] on div "Role of the agent Goal of the agent gpt-4o-mini Drop tools here eliminates_unce…" at bounding box center [483, 243] width 551 height 391
click at [337, 187] on button at bounding box center [355, 187] width 53 height 11
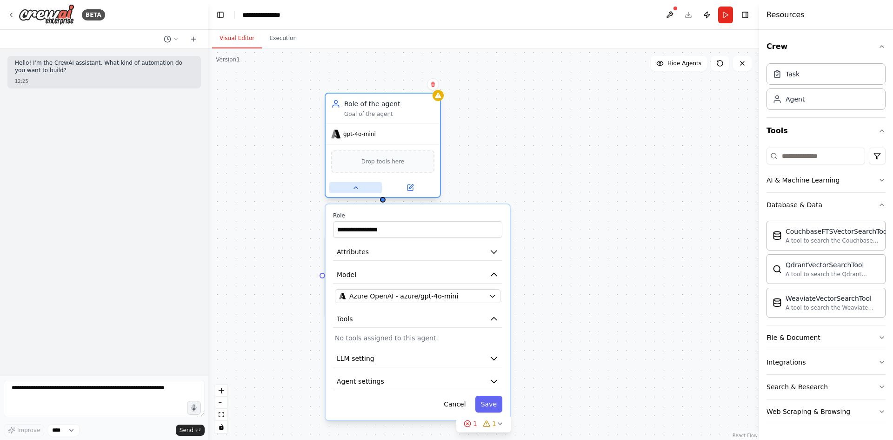
click at [337, 187] on button at bounding box center [355, 187] width 53 height 11
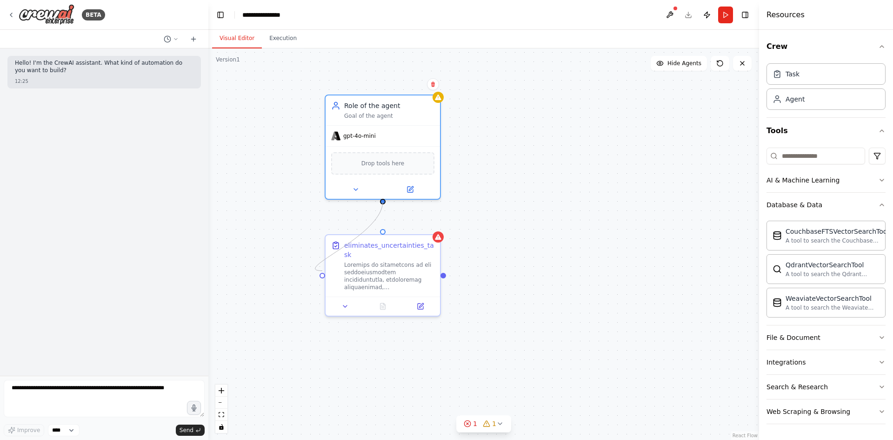
drag, startPoint x: 321, startPoint y: 270, endPoint x: 388, endPoint y: 202, distance: 95.4
click at [388, 202] on div "Role of the agent Goal of the agent gpt-4o-mini Drop tools here eliminates_unce…" at bounding box center [483, 243] width 551 height 391
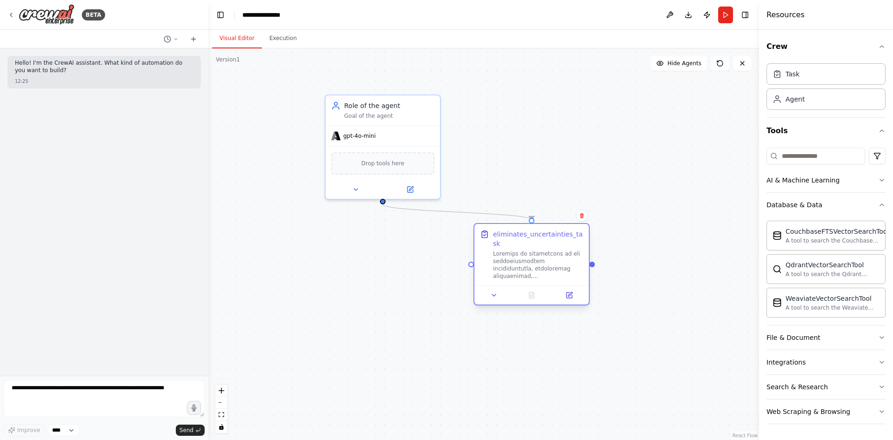
drag, startPoint x: 410, startPoint y: 242, endPoint x: 557, endPoint y: 239, distance: 146.6
click at [557, 237] on div "eliminates_uncertainties_task" at bounding box center [538, 238] width 90 height 19
click at [629, 234] on div ".deletable-edge-delete-btn { width: 20px; height: 20px; border: 0px solid #ffff…" at bounding box center [483, 243] width 551 height 391
click at [726, 10] on button "Run" at bounding box center [725, 15] width 15 height 17
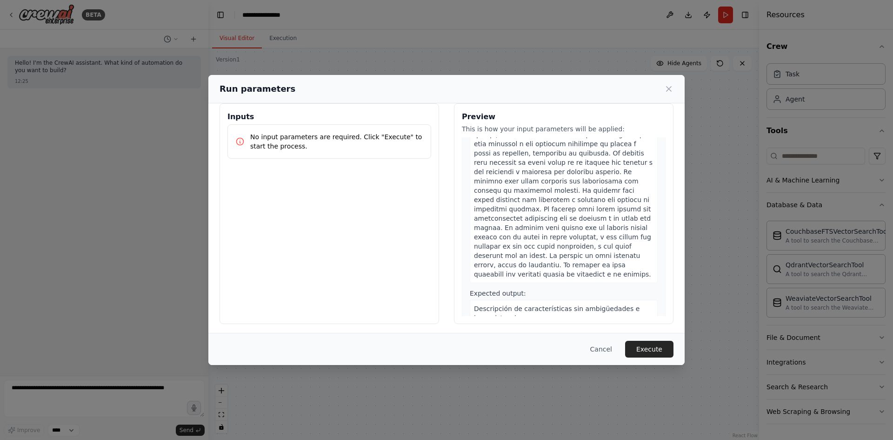
scroll to position [13, 0]
click at [662, 349] on button "Execute" at bounding box center [649, 349] width 48 height 17
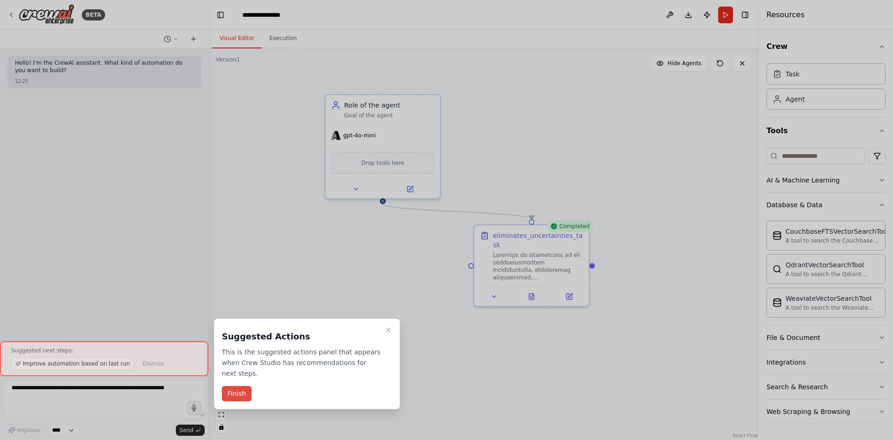
click at [241, 386] on button "Finish" at bounding box center [237, 393] width 30 height 15
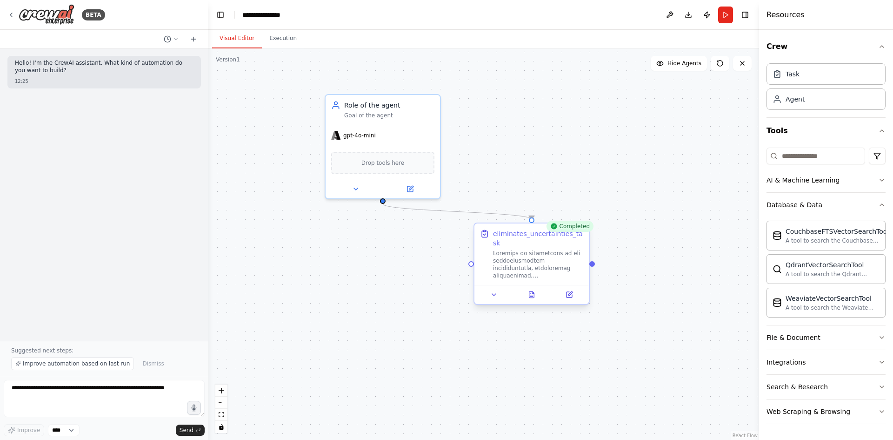
click at [532, 264] on div at bounding box center [538, 264] width 90 height 30
click at [534, 290] on button at bounding box center [532, 294] width 40 height 11
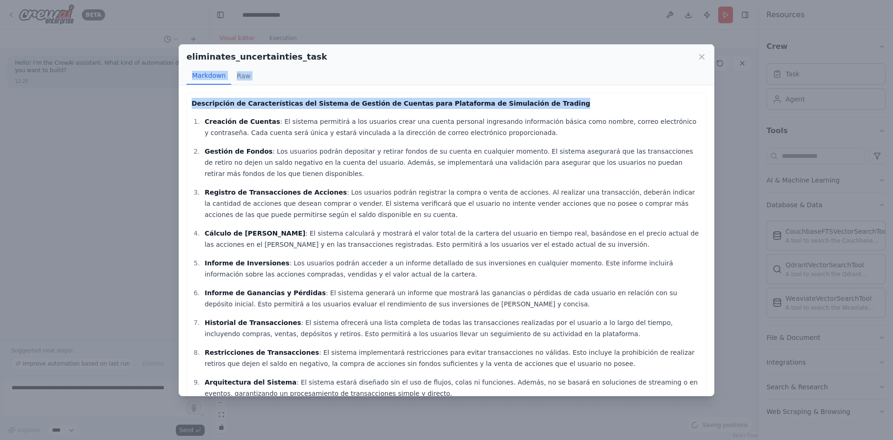
drag, startPoint x: 494, startPoint y: 60, endPoint x: 578, endPoint y: 74, distance: 85.2
click at [612, 100] on div "eliminates_uncertainties_task Markdown Raw Descripción de Características del S…" at bounding box center [447, 220] width 536 height 352
drag, startPoint x: 366, startPoint y: 65, endPoint x: 336, endPoint y: 59, distance: 30.5
click at [366, 66] on div "eliminates_uncertainties_task Markdown Raw" at bounding box center [446, 65] width 535 height 40
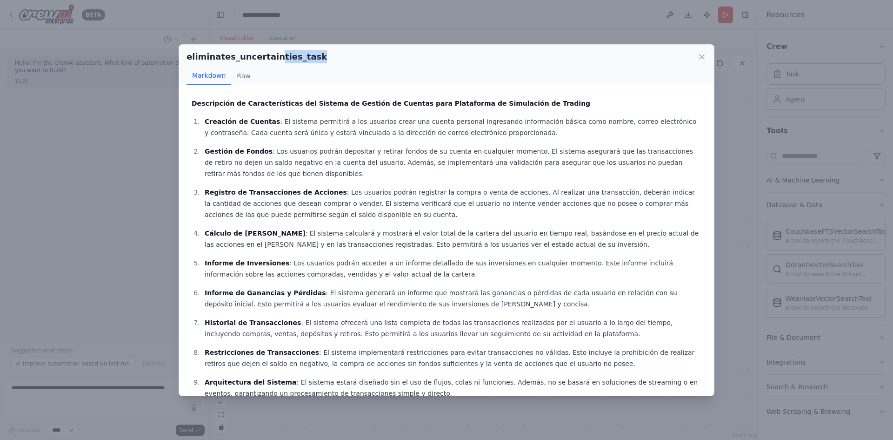
drag, startPoint x: 267, startPoint y: 50, endPoint x: 304, endPoint y: 60, distance: 38.9
click at [304, 60] on div "eliminates_uncertainties_task" at bounding box center [447, 56] width 520 height 13
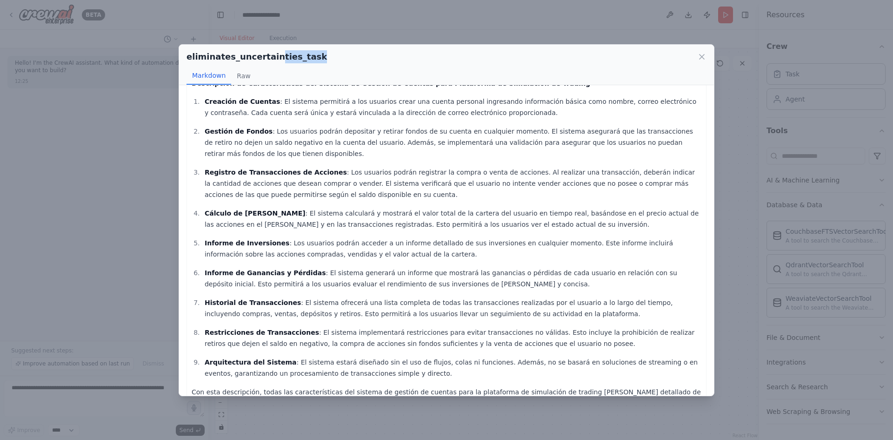
scroll to position [0, 0]
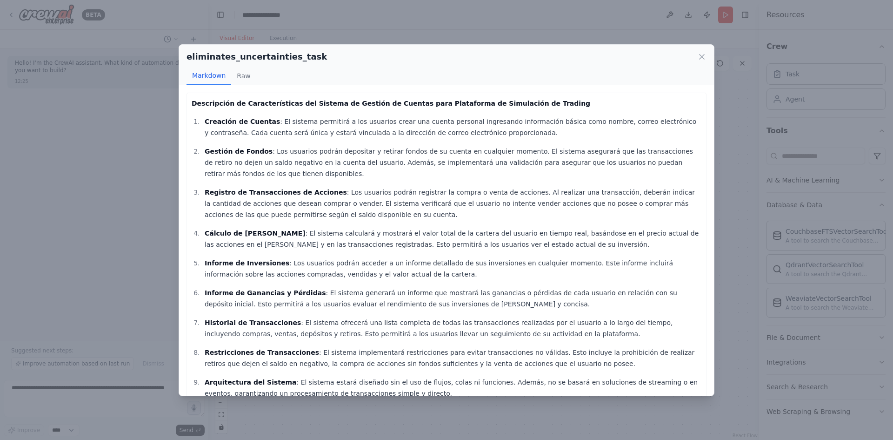
click at [462, 74] on div "Markdown Raw" at bounding box center [447, 76] width 520 height 18
click at [698, 59] on icon at bounding box center [701, 56] width 9 height 9
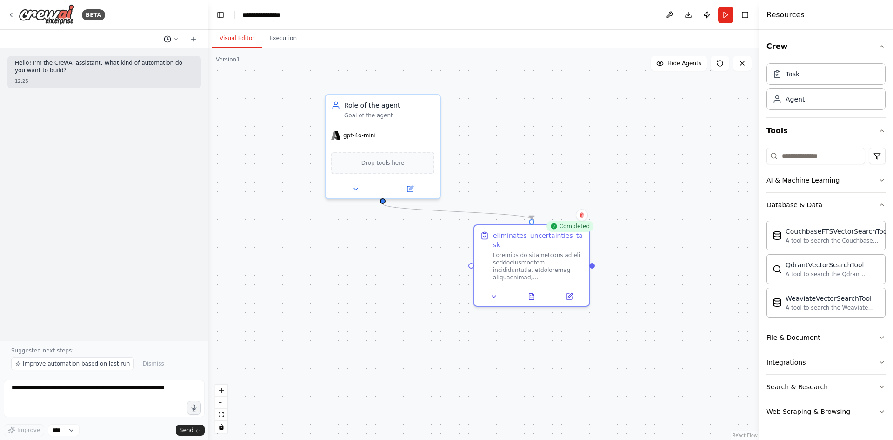
click at [175, 42] on button at bounding box center [171, 38] width 22 height 11
click at [175, 42] on div at bounding box center [104, 220] width 208 height 440
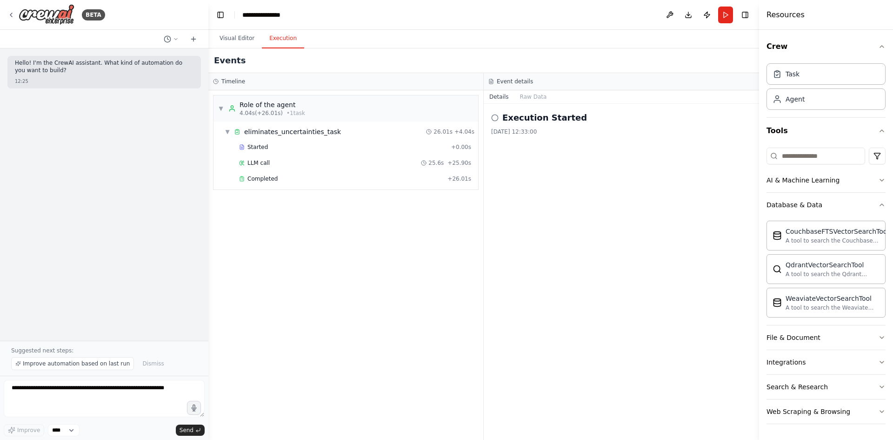
click at [278, 35] on button "Execution" at bounding box center [283, 39] width 42 height 20
click at [263, 180] on span "Completed" at bounding box center [263, 178] width 30 height 7
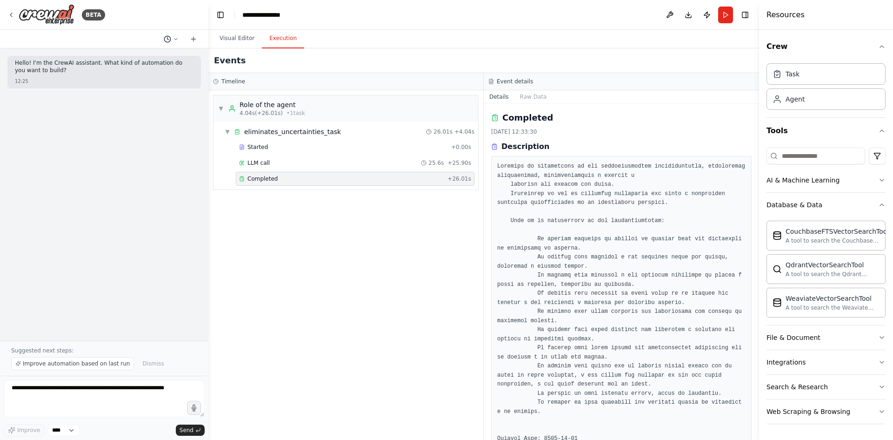
click at [174, 40] on icon at bounding box center [176, 39] width 6 height 6
click at [174, 40] on div at bounding box center [104, 220] width 208 height 440
click at [195, 40] on icon at bounding box center [193, 38] width 7 height 7
click at [196, 40] on icon at bounding box center [193, 38] width 7 height 7
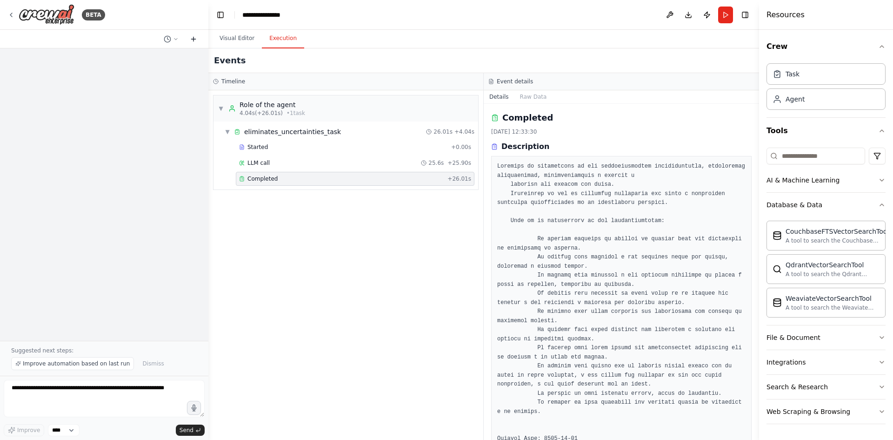
click at [196, 40] on icon at bounding box center [193, 38] width 7 height 7
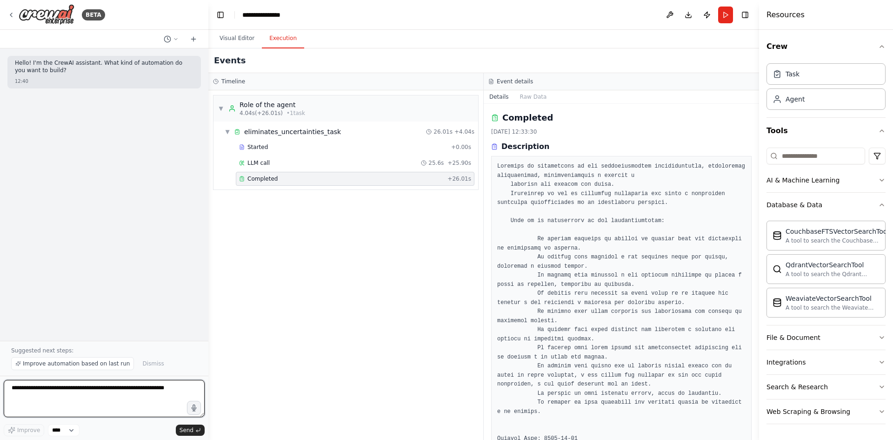
drag, startPoint x: 67, startPoint y: 391, endPoint x: 149, endPoint y: 393, distance: 82.4
click at [149, 393] on textarea at bounding box center [104, 398] width 201 height 37
click at [745, 17] on button "Toggle Right Sidebar" at bounding box center [745, 14] width 13 height 13
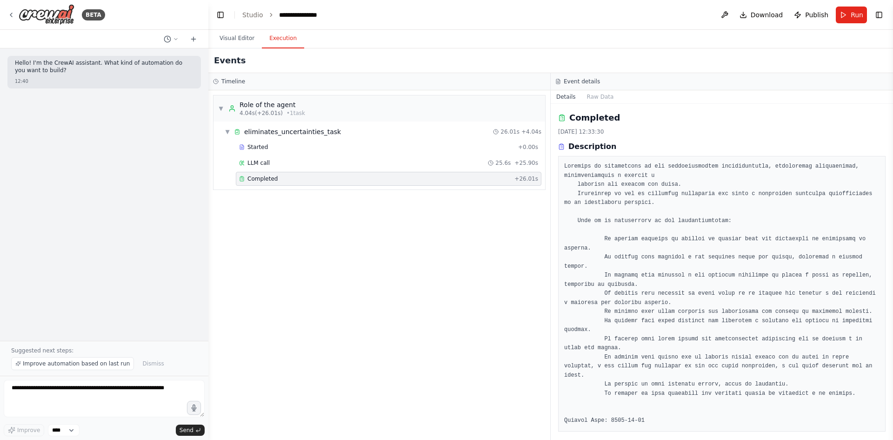
click at [877, 16] on button "Toggle Right Sidebar" at bounding box center [879, 14] width 13 height 13
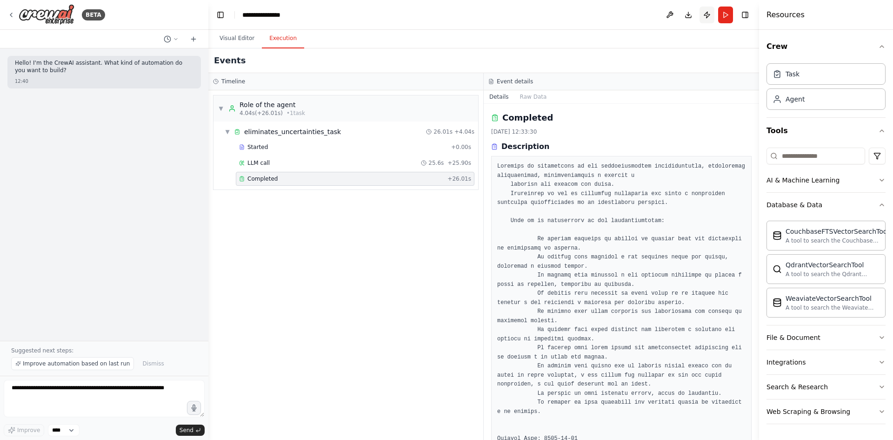
click at [706, 21] on button "Publish" at bounding box center [707, 15] width 15 height 17
click at [706, 16] on button "Publish" at bounding box center [707, 15] width 15 height 17
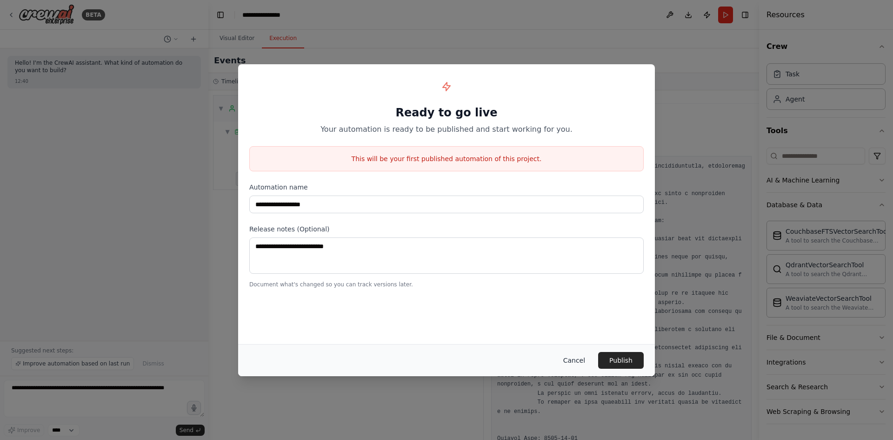
click at [582, 355] on button "Cancel" at bounding box center [574, 360] width 37 height 17
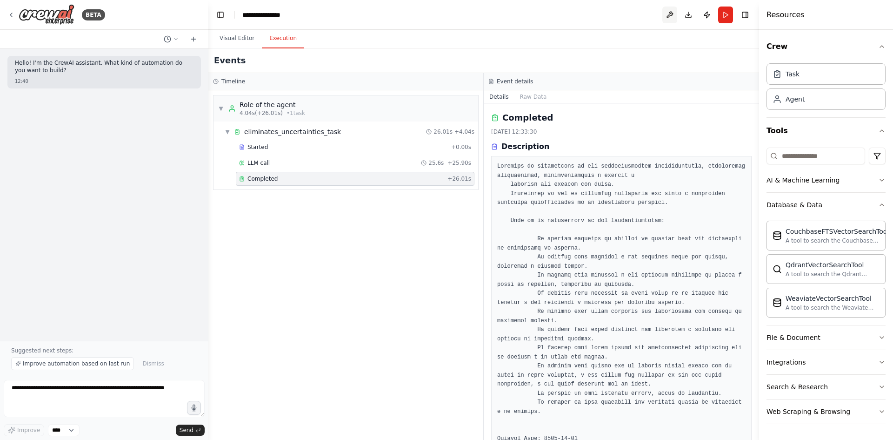
click at [668, 13] on button at bounding box center [670, 15] width 15 height 17
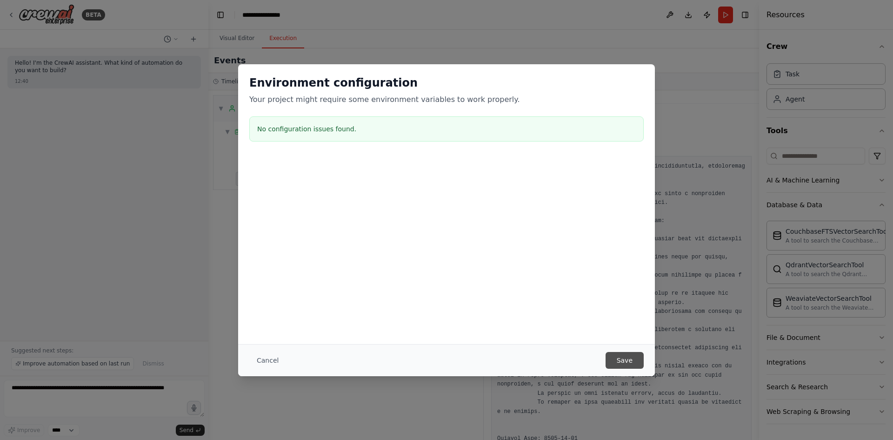
click at [619, 356] on button "Save" at bounding box center [625, 360] width 38 height 17
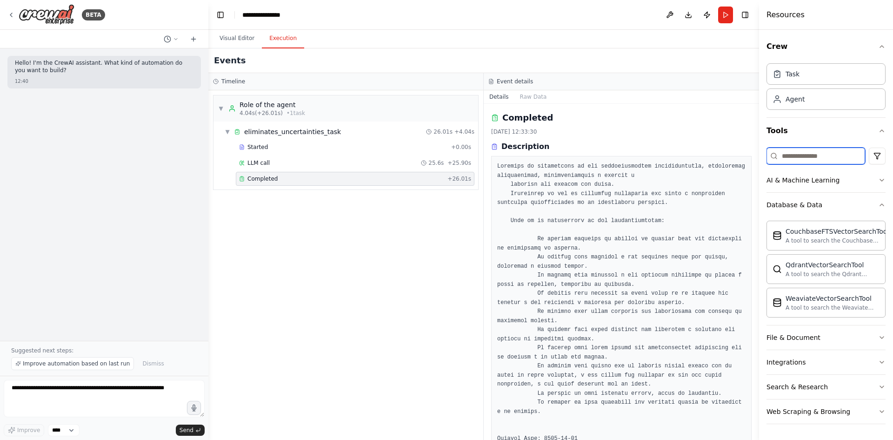
click at [810, 156] on input at bounding box center [816, 155] width 99 height 17
click at [876, 151] on html "**********" at bounding box center [446, 220] width 893 height 440
click at [827, 154] on html "**********" at bounding box center [446, 220] width 893 height 440
click at [879, 131] on icon "button" at bounding box center [881, 130] width 7 height 7
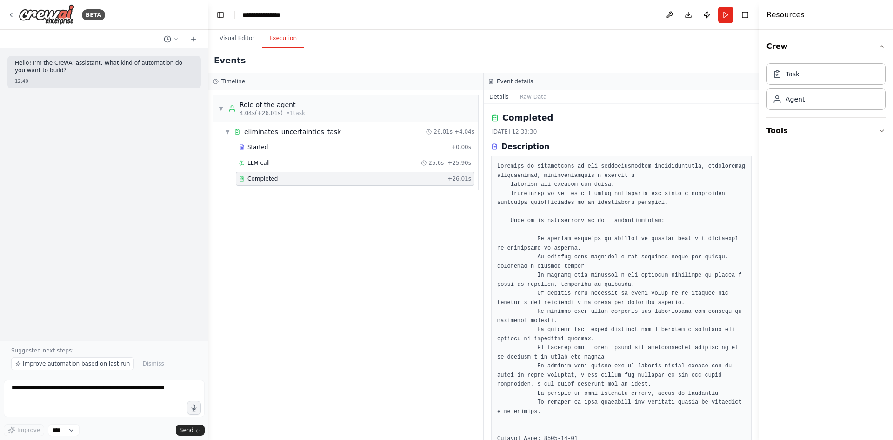
click at [879, 131] on icon "button" at bounding box center [881, 130] width 7 height 7
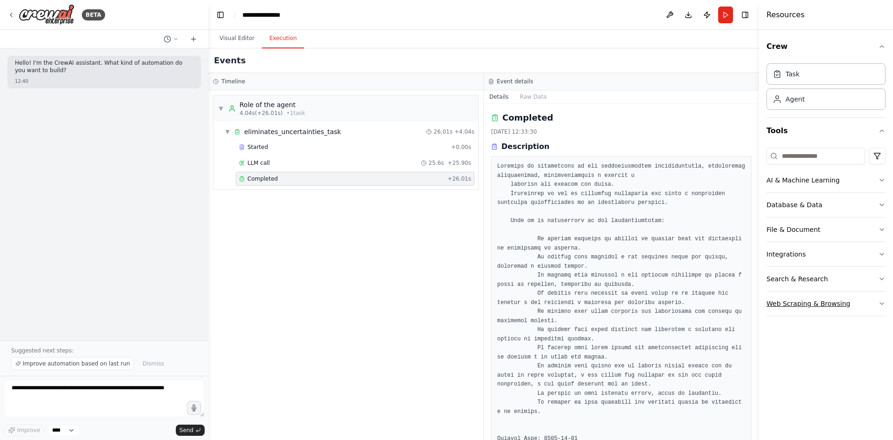
click at [790, 306] on div "Web Scraping & Browsing" at bounding box center [809, 303] width 84 height 9
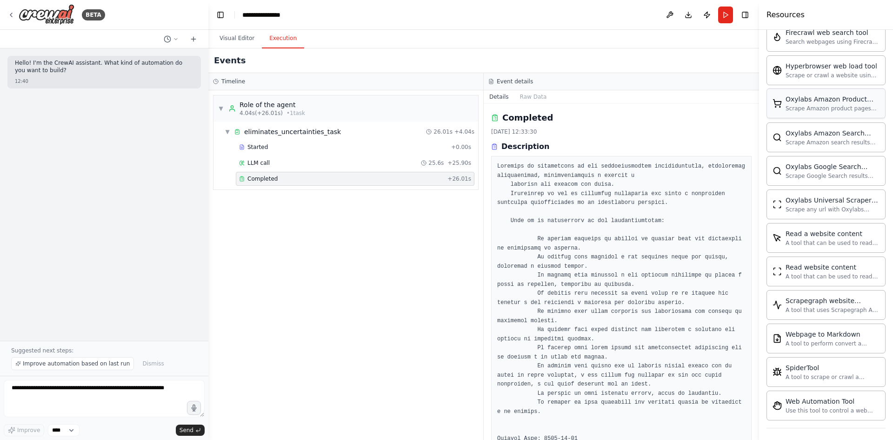
scroll to position [401, 0]
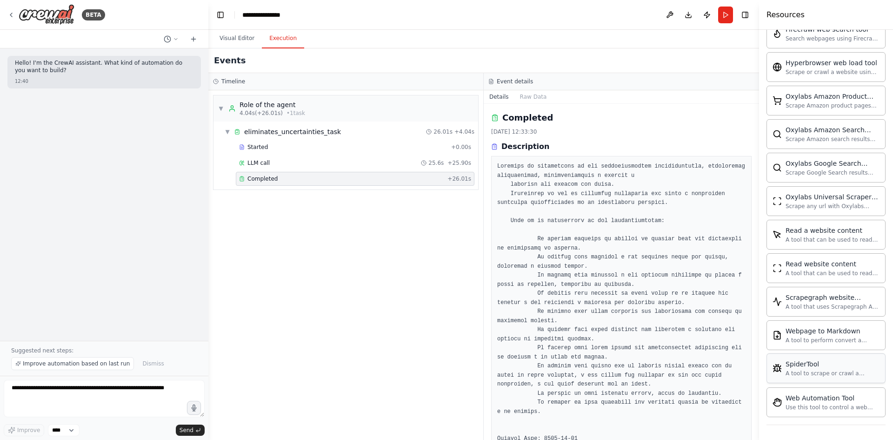
click at [816, 378] on div "SpiderTool A tool to scrape or crawl a website and return LLM-ready content." at bounding box center [826, 368] width 119 height 30
click at [217, 38] on button "Visual Editor" at bounding box center [237, 39] width 50 height 20
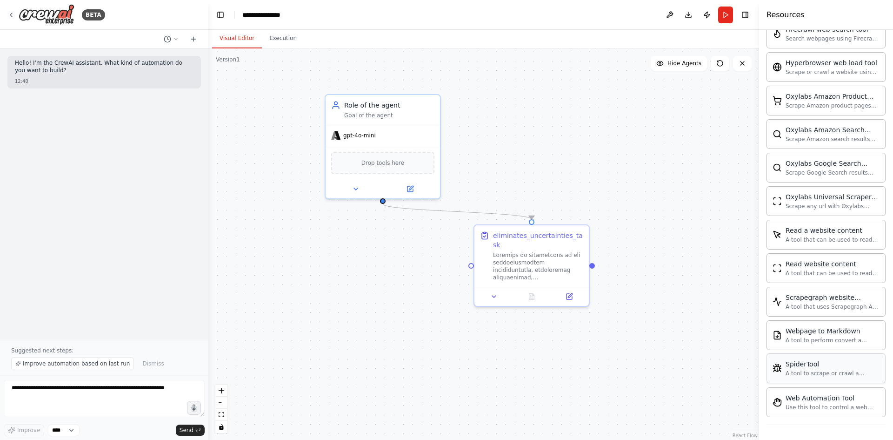
click at [797, 370] on div "A tool to scrape or crawl a website and return LLM-ready content." at bounding box center [833, 372] width 94 height 7
click at [384, 167] on div "SpiderTool" at bounding box center [382, 162] width 103 height 24
click at [386, 164] on img at bounding box center [382, 161] width 11 height 11
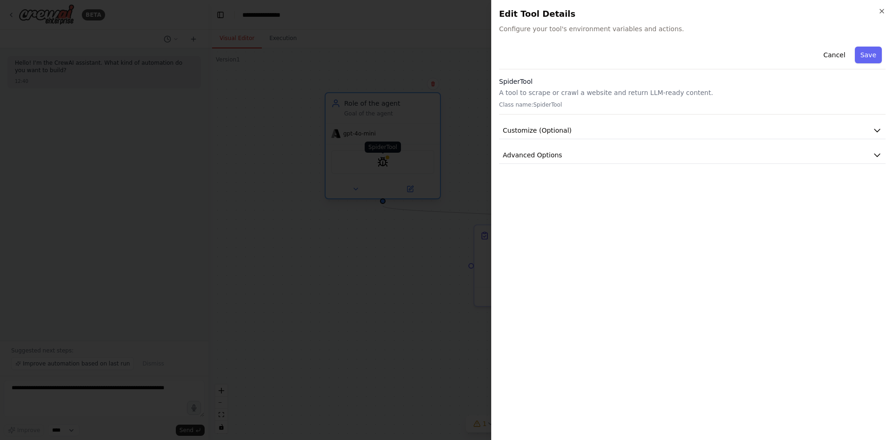
click at [386, 164] on div at bounding box center [446, 220] width 893 height 440
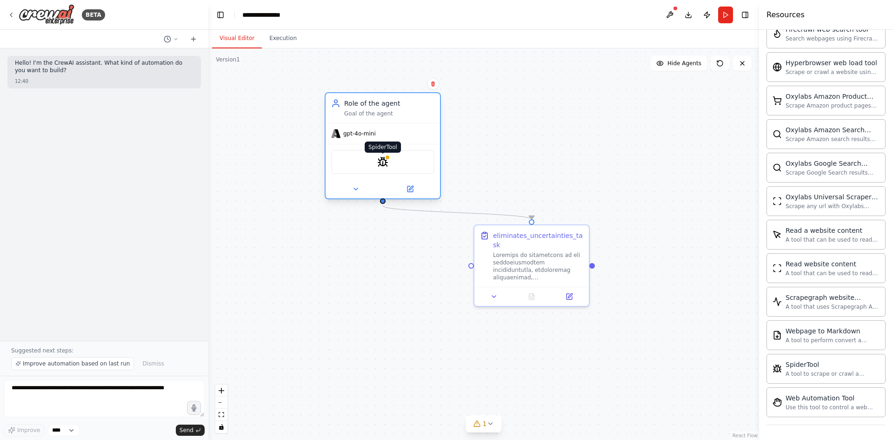
click at [386, 164] on img at bounding box center [382, 161] width 11 height 11
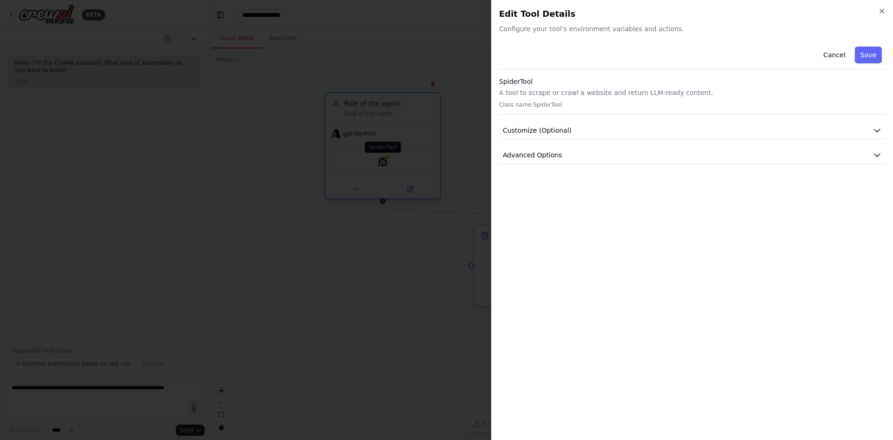
click at [386, 165] on div at bounding box center [446, 220] width 893 height 440
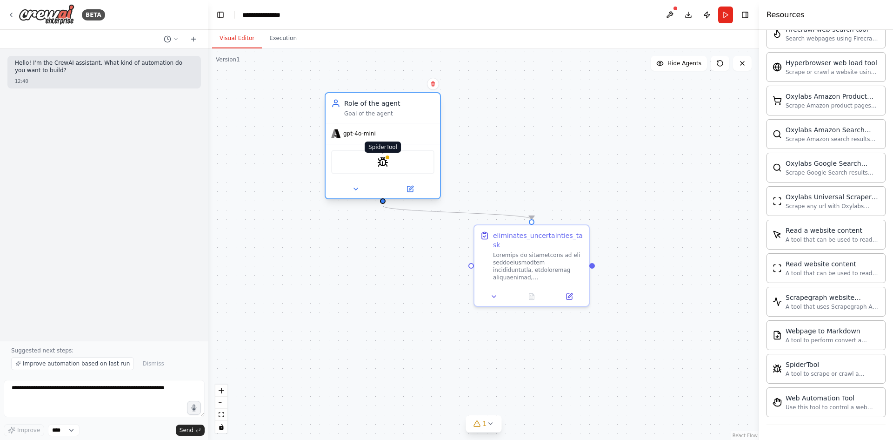
click at [386, 165] on img at bounding box center [382, 161] width 11 height 11
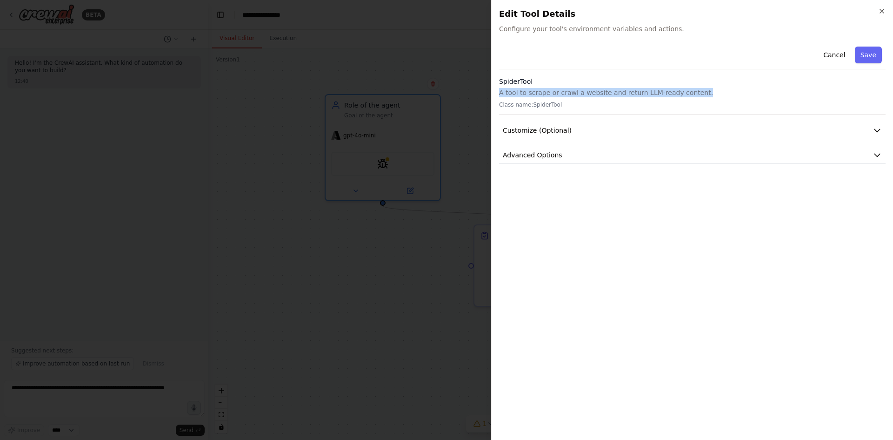
drag, startPoint x: 501, startPoint y: 94, endPoint x: 701, endPoint y: 91, distance: 199.6
click at [701, 91] on p "A tool to scrape or crawl a website and return LLM-ready content." at bounding box center [692, 92] width 387 height 9
click at [544, 131] on span "Customize (Optional)" at bounding box center [537, 130] width 69 height 9
click at [536, 281] on button "Advanced Options" at bounding box center [692, 276] width 387 height 17
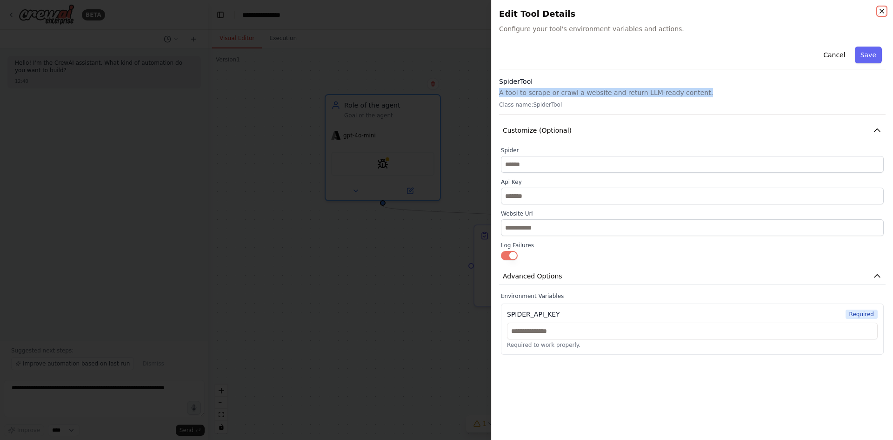
click at [880, 13] on icon "button" at bounding box center [881, 10] width 7 height 7
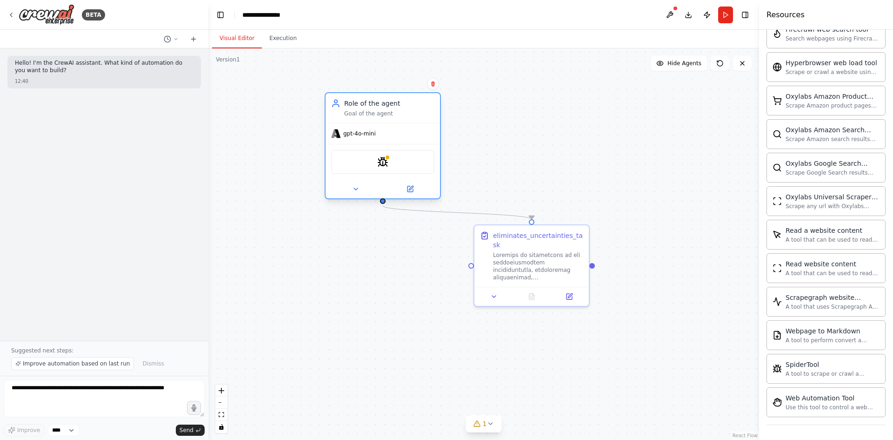
click at [381, 168] on div "SpiderTool" at bounding box center [382, 162] width 103 height 24
click at [382, 168] on div "SpiderTool" at bounding box center [382, 162] width 103 height 24
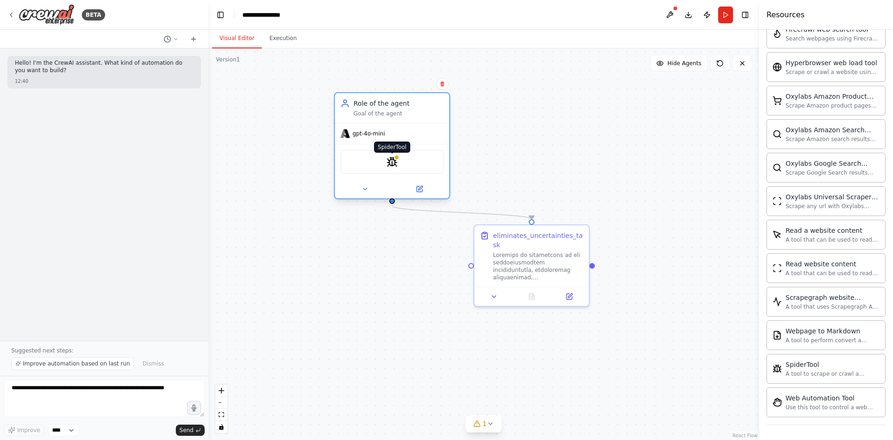
drag, startPoint x: 382, startPoint y: 167, endPoint x: 393, endPoint y: 167, distance: 10.7
click at [394, 167] on img at bounding box center [392, 161] width 11 height 11
click at [392, 163] on img at bounding box center [392, 161] width 11 height 11
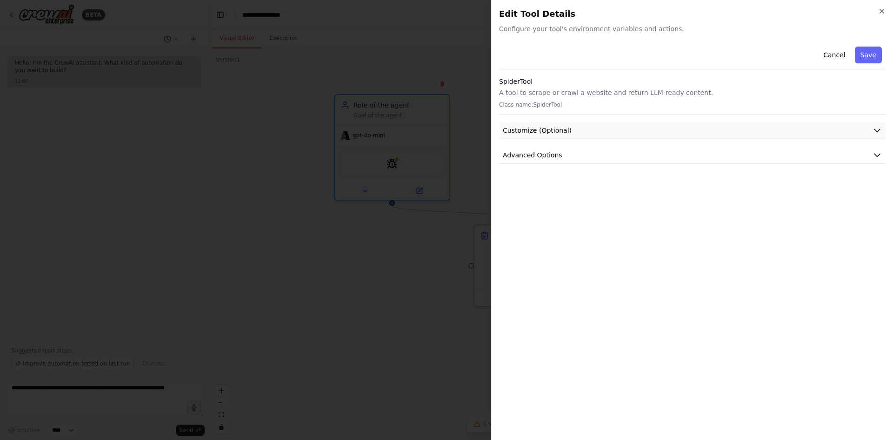
click at [583, 126] on button "Customize (Optional)" at bounding box center [692, 130] width 387 height 17
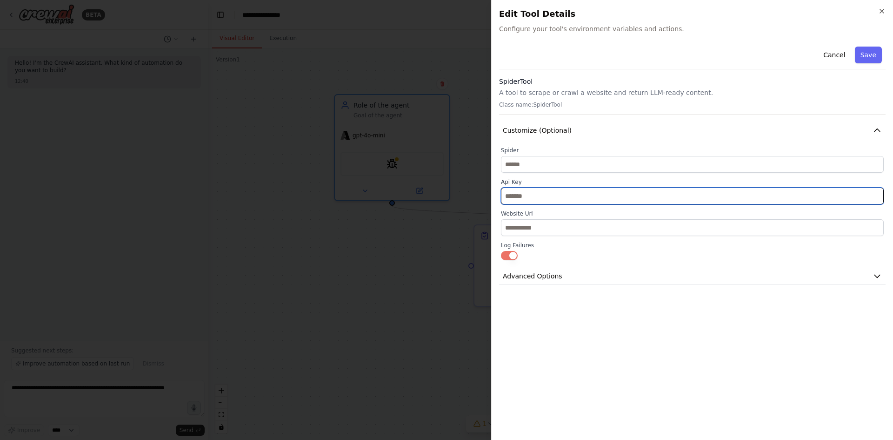
click at [531, 200] on input "text" at bounding box center [692, 196] width 383 height 17
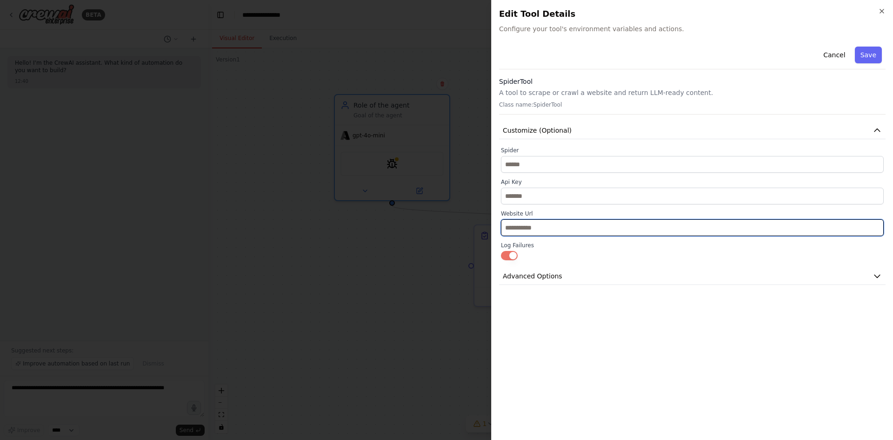
click at [539, 227] on input "text" at bounding box center [692, 227] width 383 height 17
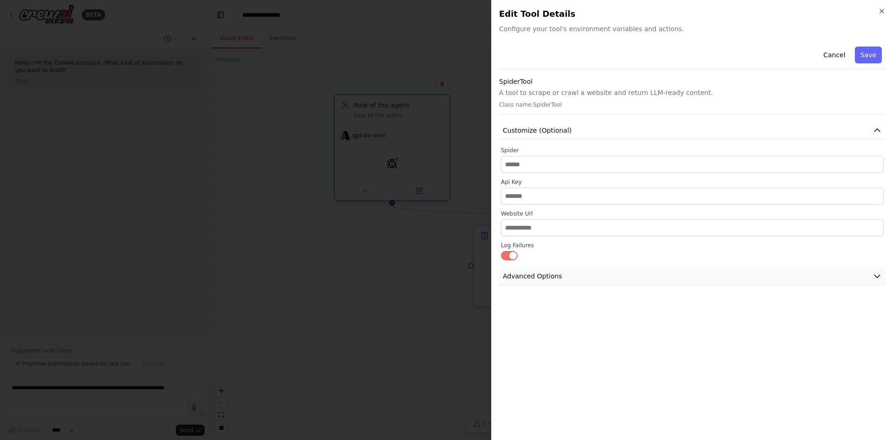
click at [563, 276] on button "Advanced Options" at bounding box center [692, 276] width 387 height 17
drag, startPoint x: 563, startPoint y: 315, endPoint x: 502, endPoint y: 316, distance: 61.0
click at [502, 316] on div "SPIDER_API_KEY Required Required to work properly." at bounding box center [692, 328] width 383 height 51
copy div "SPIDER_API_KEY"
click at [881, 10] on icon "button" at bounding box center [881, 10] width 7 height 7
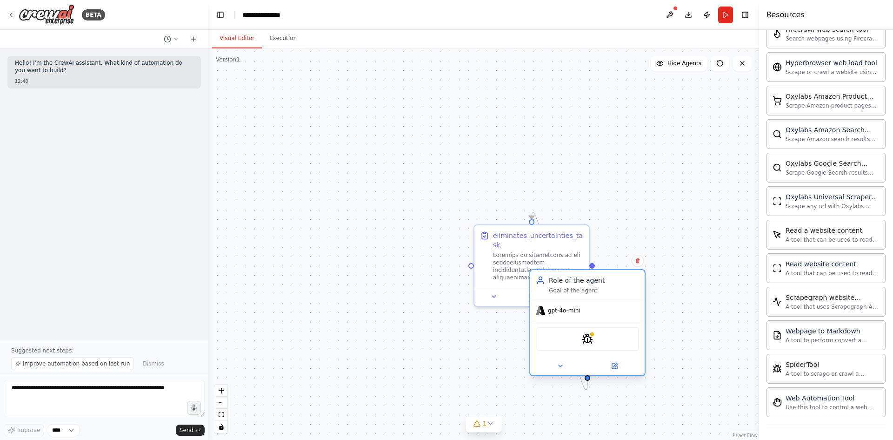
drag, startPoint x: 564, startPoint y: 358, endPoint x: 486, endPoint y: 407, distance: 91.9
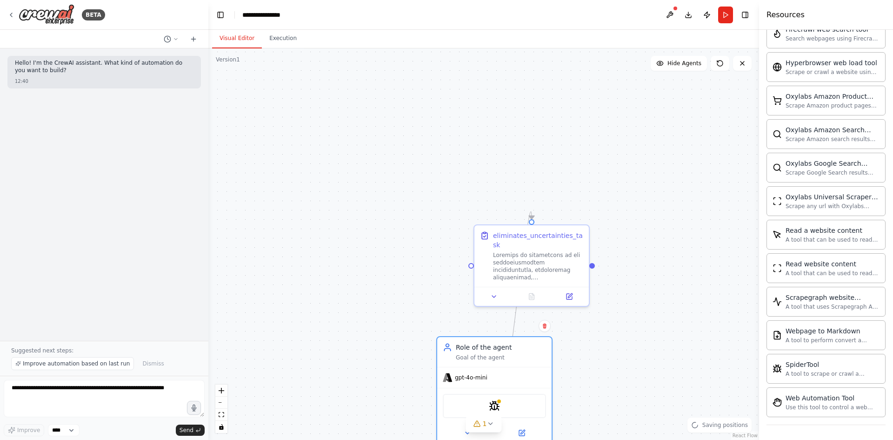
drag, startPoint x: 486, startPoint y: 407, endPoint x: 484, endPoint y: 132, distance: 274.5
click at [484, 132] on div ".deletable-edge-delete-btn { width: 20px; height: 20px; border: 0px solid #ffff…" at bounding box center [483, 243] width 551 height 391
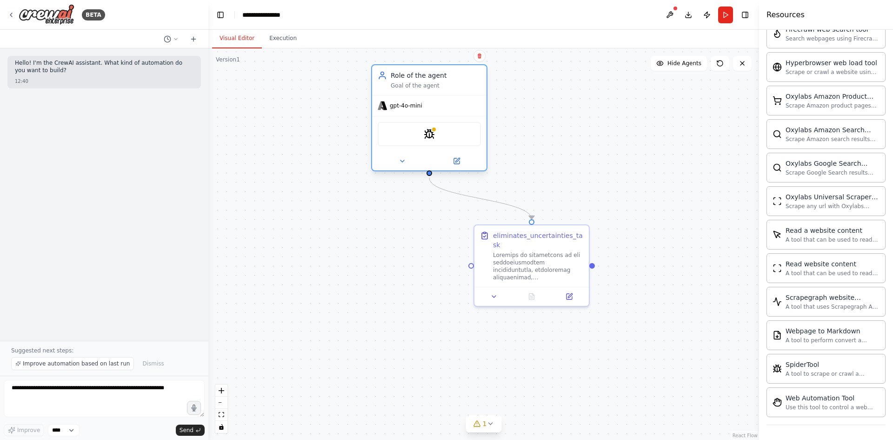
drag, startPoint x: 513, startPoint y: 366, endPoint x: 445, endPoint y: 96, distance: 278.3
click at [445, 96] on div "gpt-4o-mini" at bounding box center [429, 105] width 114 height 20
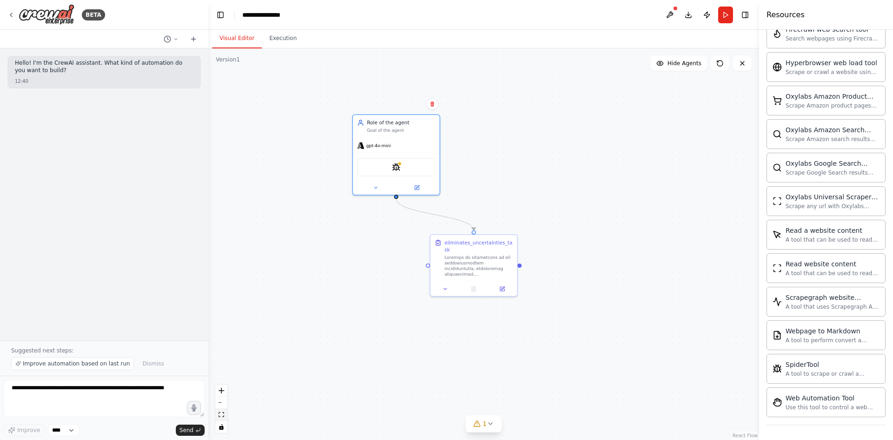
click at [223, 415] on icon "fit view" at bounding box center [222, 414] width 6 height 5
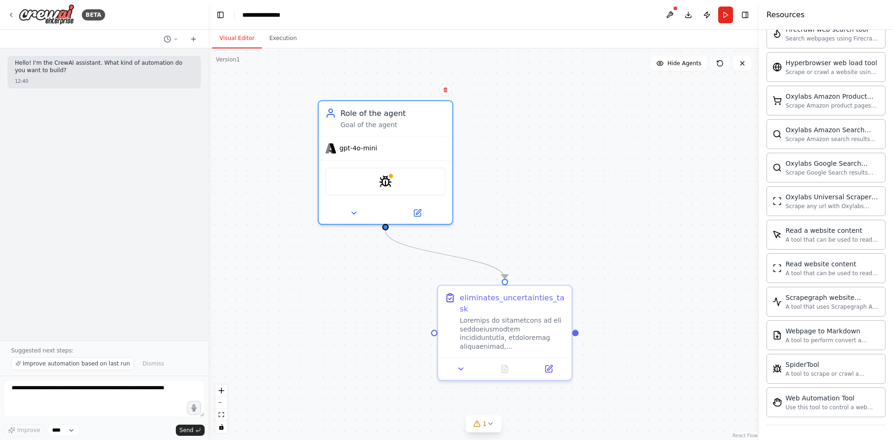
click at [685, 14] on button "Download" at bounding box center [688, 15] width 15 height 17
click at [197, 42] on button at bounding box center [193, 38] width 15 height 11
click at [179, 39] on button at bounding box center [171, 38] width 22 height 11
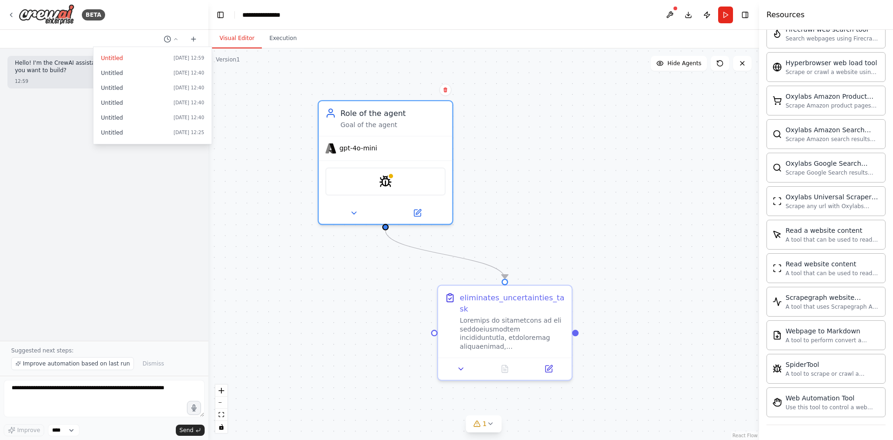
click at [177, 40] on div at bounding box center [104, 220] width 208 height 440
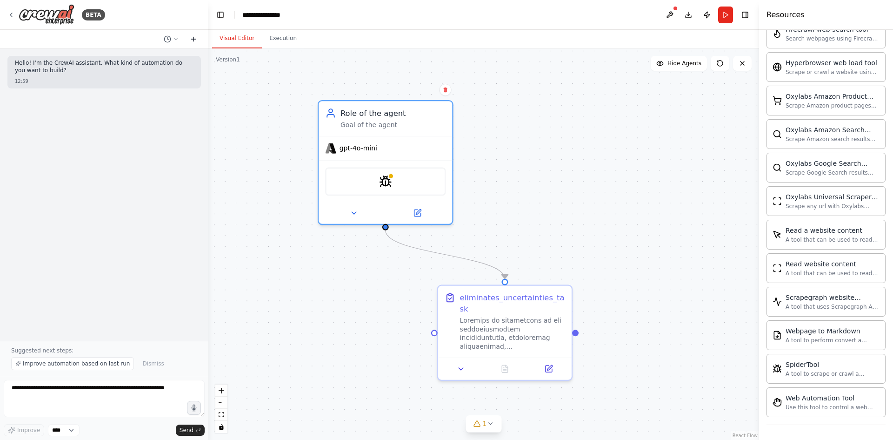
click at [200, 40] on button at bounding box center [193, 38] width 15 height 11
click at [193, 37] on icon at bounding box center [193, 38] width 7 height 7
drag, startPoint x: 114, startPoint y: 138, endPoint x: 260, endPoint y: 104, distance: 149.0
click at [260, 104] on div ".deletable-edge-delete-btn { width: 20px; height: 20px; border: 0px solid #ffff…" at bounding box center [483, 243] width 551 height 391
click at [672, 13] on button at bounding box center [670, 15] width 15 height 17
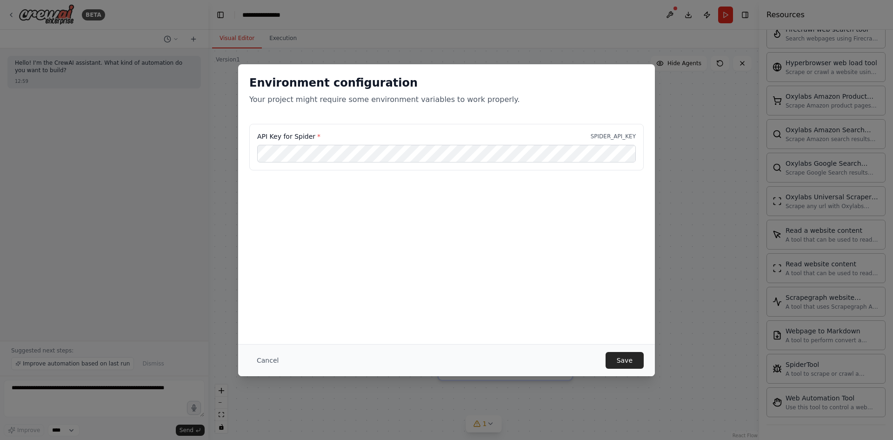
drag, startPoint x: 630, startPoint y: 359, endPoint x: 645, endPoint y: 347, distance: 19.2
click at [631, 358] on button "Save" at bounding box center [625, 360] width 38 height 17
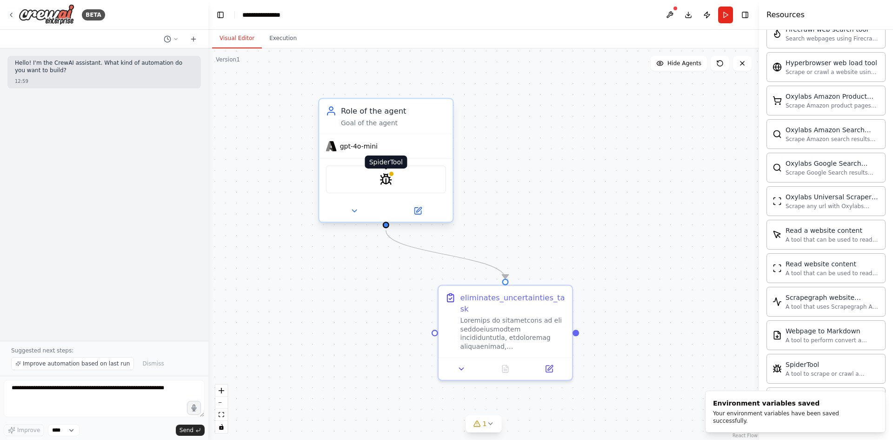
click at [388, 181] on img at bounding box center [386, 179] width 13 height 13
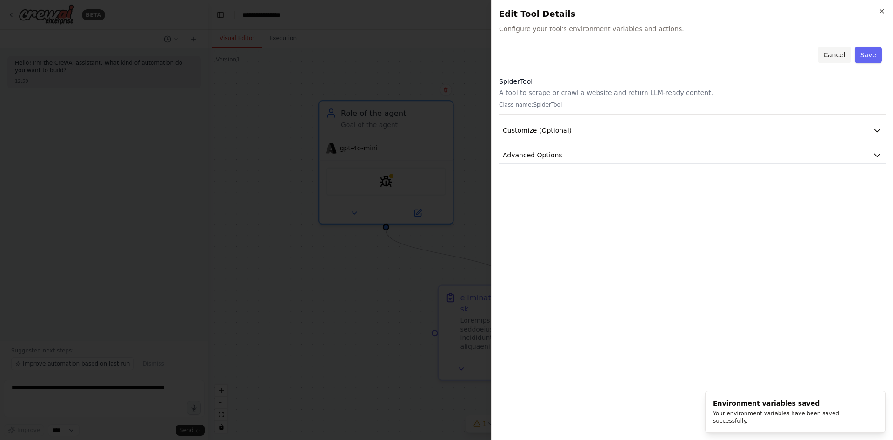
drag, startPoint x: 388, startPoint y: 181, endPoint x: 834, endPoint y: 54, distance: 464.0
click at [834, 54] on button "Cancel" at bounding box center [834, 55] width 33 height 17
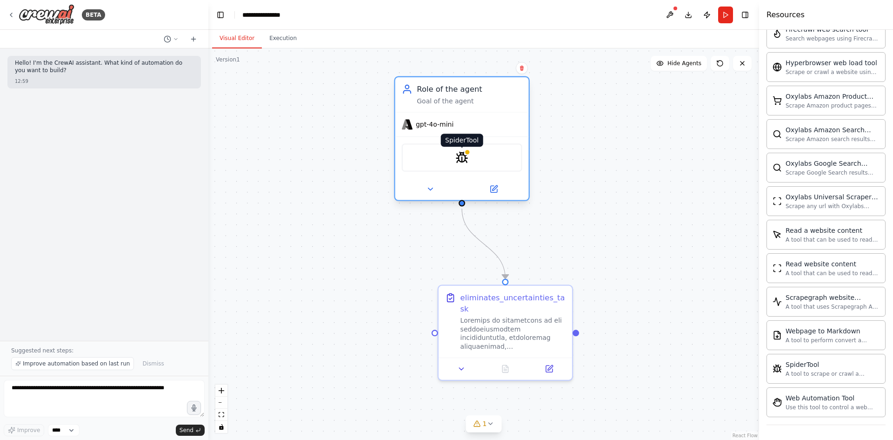
drag, startPoint x: 383, startPoint y: 181, endPoint x: 455, endPoint y: 159, distance: 75.5
click at [455, 159] on img at bounding box center [461, 157] width 13 height 13
drag, startPoint x: 461, startPoint y: 158, endPoint x: 429, endPoint y: 192, distance: 46.1
click at [429, 192] on icon at bounding box center [430, 189] width 9 height 9
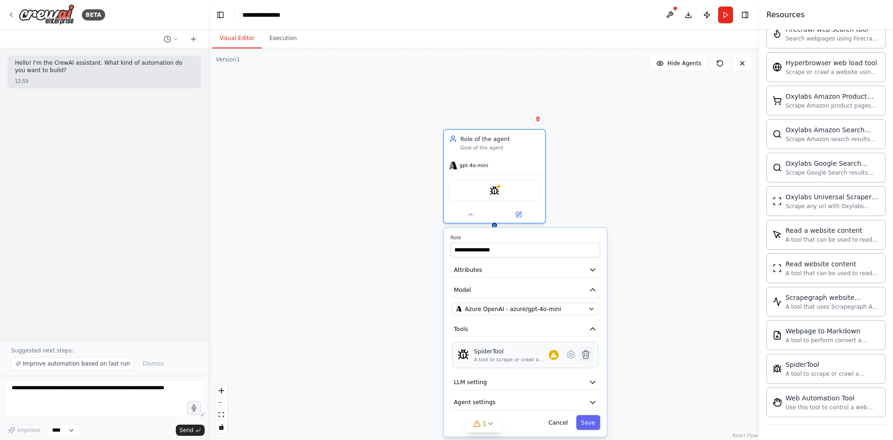
click at [586, 361] on button at bounding box center [585, 354] width 15 height 15
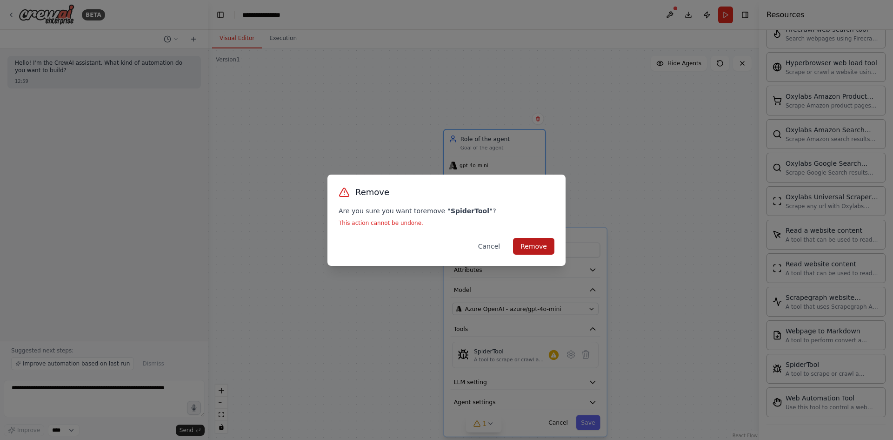
click at [537, 247] on button "Remove" at bounding box center [533, 246] width 41 height 17
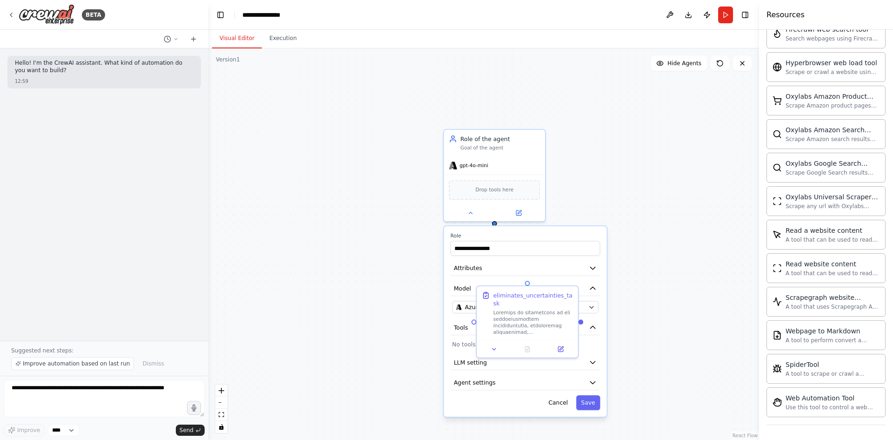
click at [608, 132] on div ".deletable-edge-delete-btn { width: 20px; height: 20px; border: 0px solid #ffff…" at bounding box center [483, 243] width 551 height 391
click at [588, 410] on div "**********" at bounding box center [525, 321] width 163 height 190
click at [593, 395] on button "Save" at bounding box center [588, 402] width 24 height 15
click at [632, 164] on div ".deletable-edge-delete-btn { width: 20px; height: 20px; border: 0px solid #ffff…" at bounding box center [483, 243] width 551 height 391
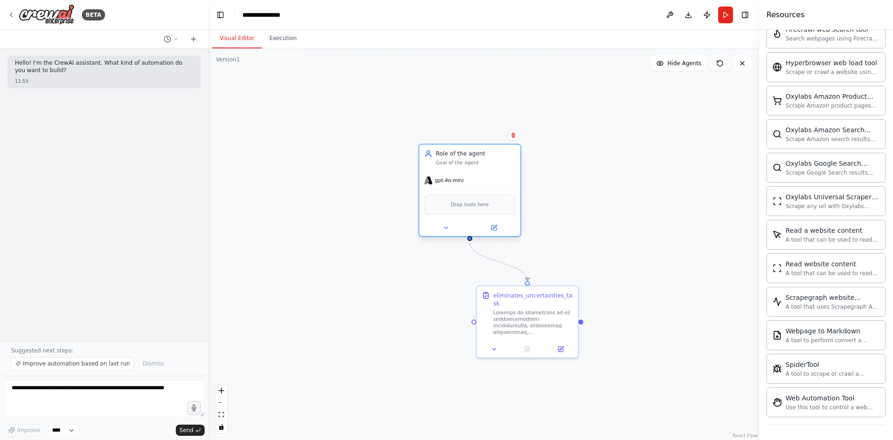
drag, startPoint x: 528, startPoint y: 155, endPoint x: 500, endPoint y: 167, distance: 30.2
click at [500, 167] on div "Role of the agent Goal of the agent gpt-4o-mini Drop tools here" at bounding box center [470, 190] width 103 height 93
click at [468, 206] on img at bounding box center [470, 206] width 10 height 10
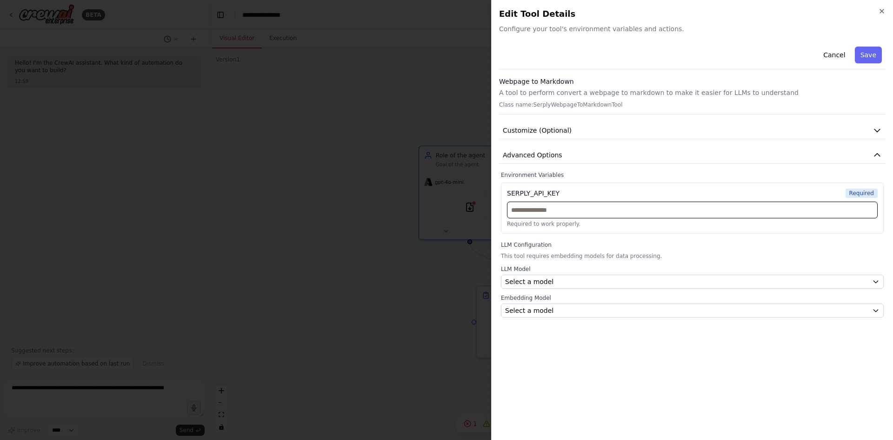
click at [544, 208] on input "text" at bounding box center [692, 209] width 371 height 17
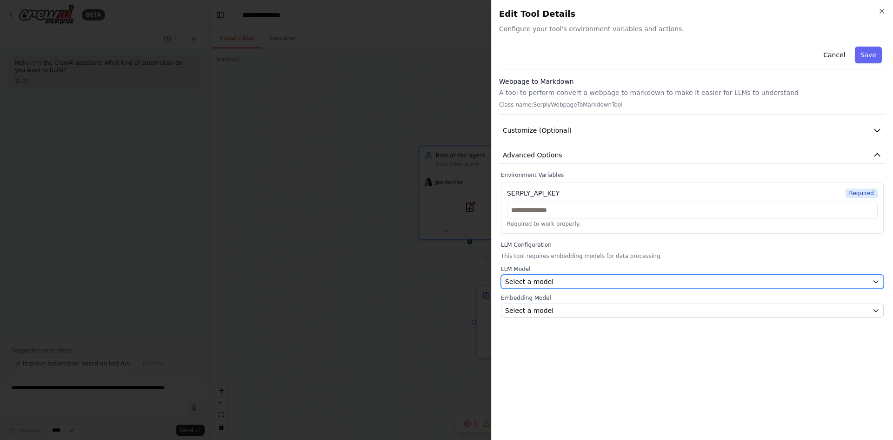
click at [546, 277] on button "Select a model" at bounding box center [692, 282] width 383 height 14
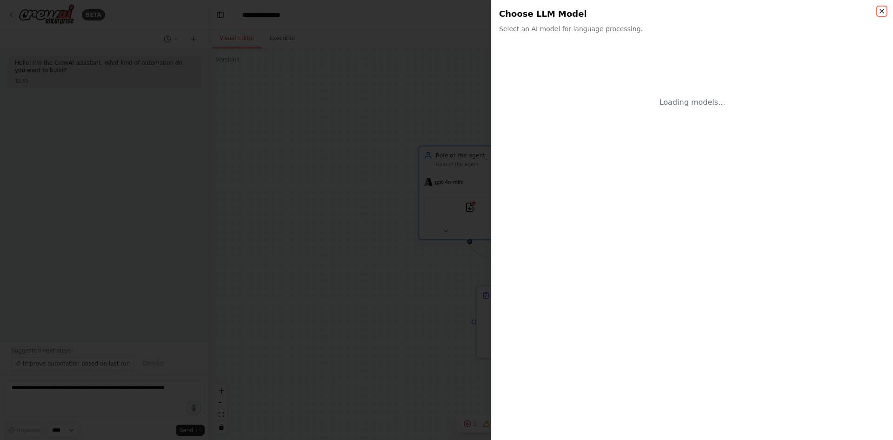
click at [885, 8] on icon "button" at bounding box center [881, 10] width 7 height 7
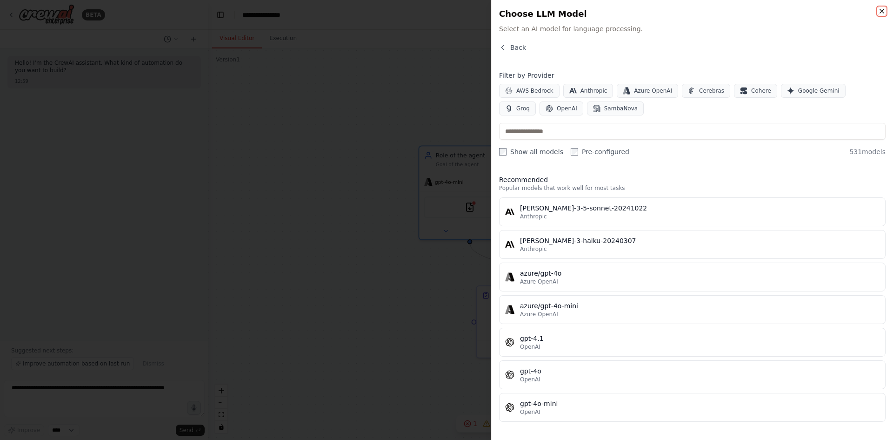
click at [881, 13] on icon "button" at bounding box center [882, 11] width 4 height 4
